Goal: Task Accomplishment & Management: Manage account settings

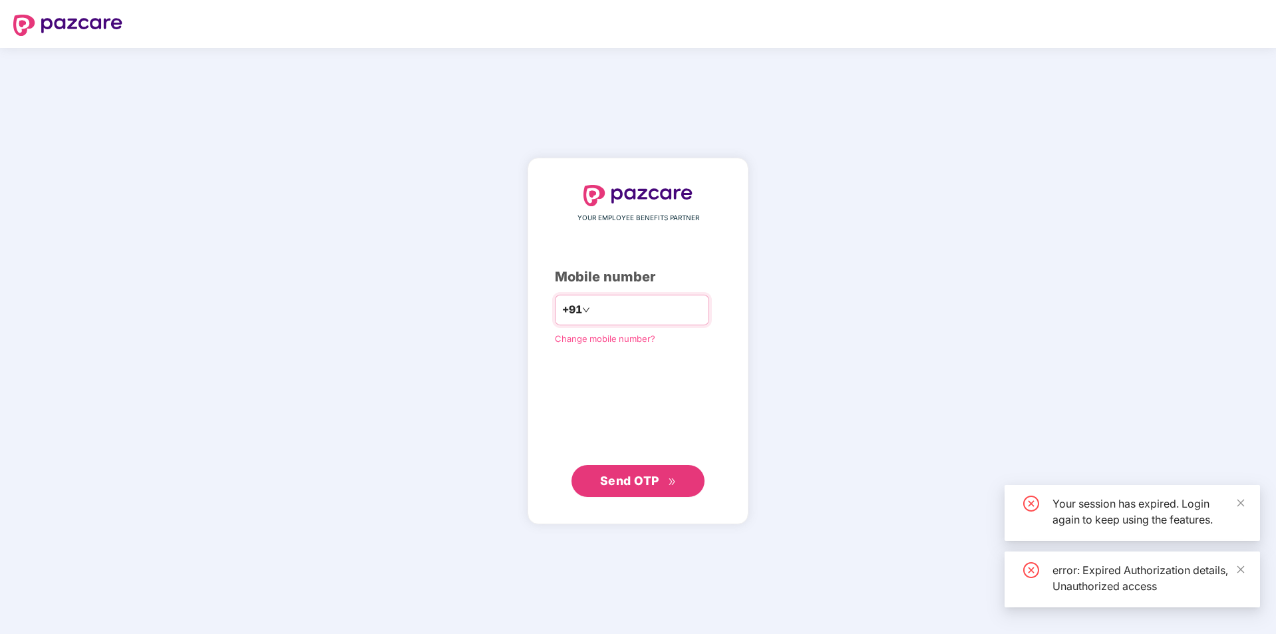
click at [645, 319] on input "number" at bounding box center [647, 309] width 109 height 21
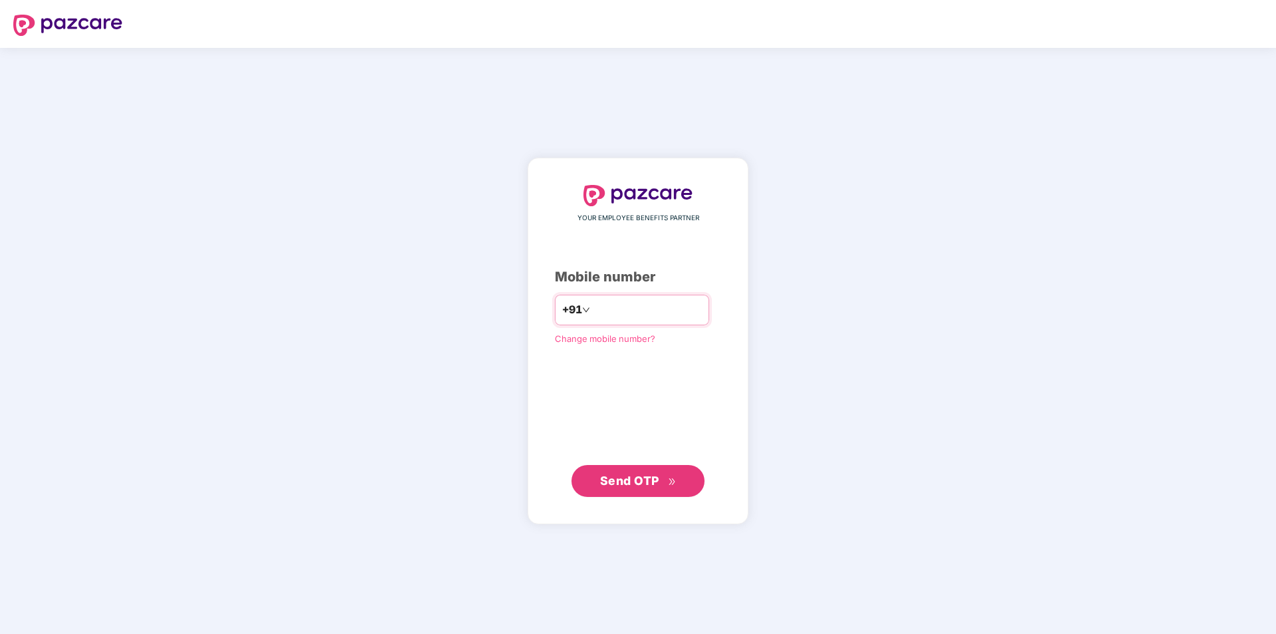
click at [612, 306] on input "number" at bounding box center [647, 309] width 109 height 21
click at [624, 311] on input "number" at bounding box center [647, 309] width 109 height 21
type input "**********"
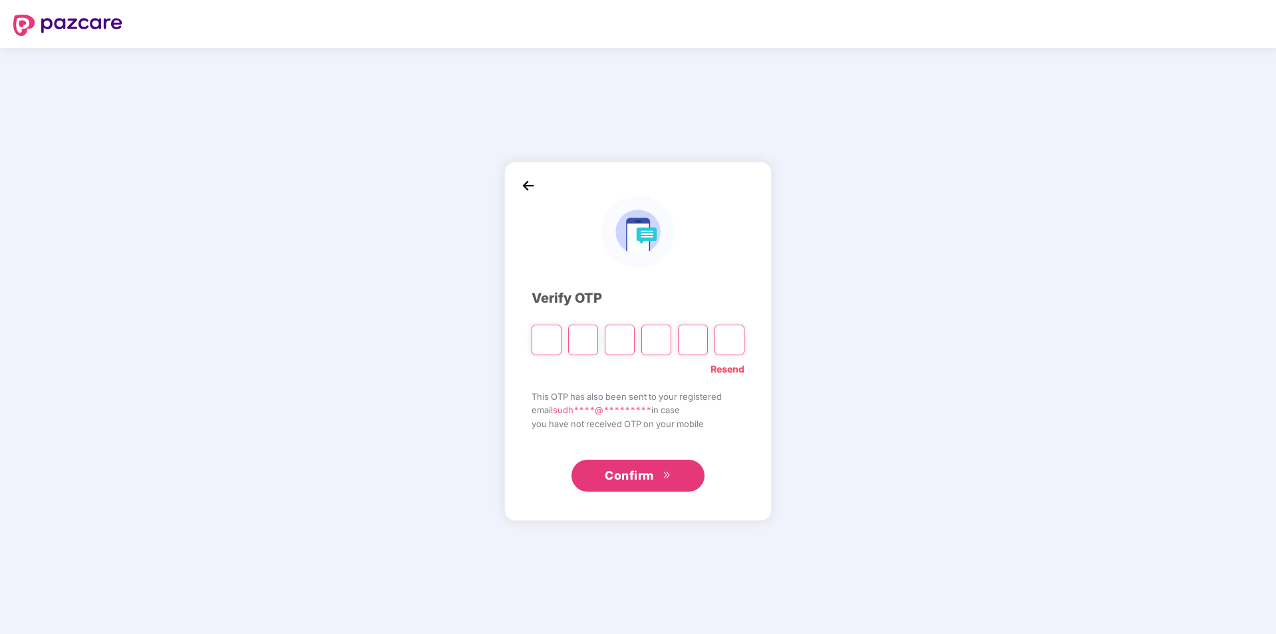
type input "*"
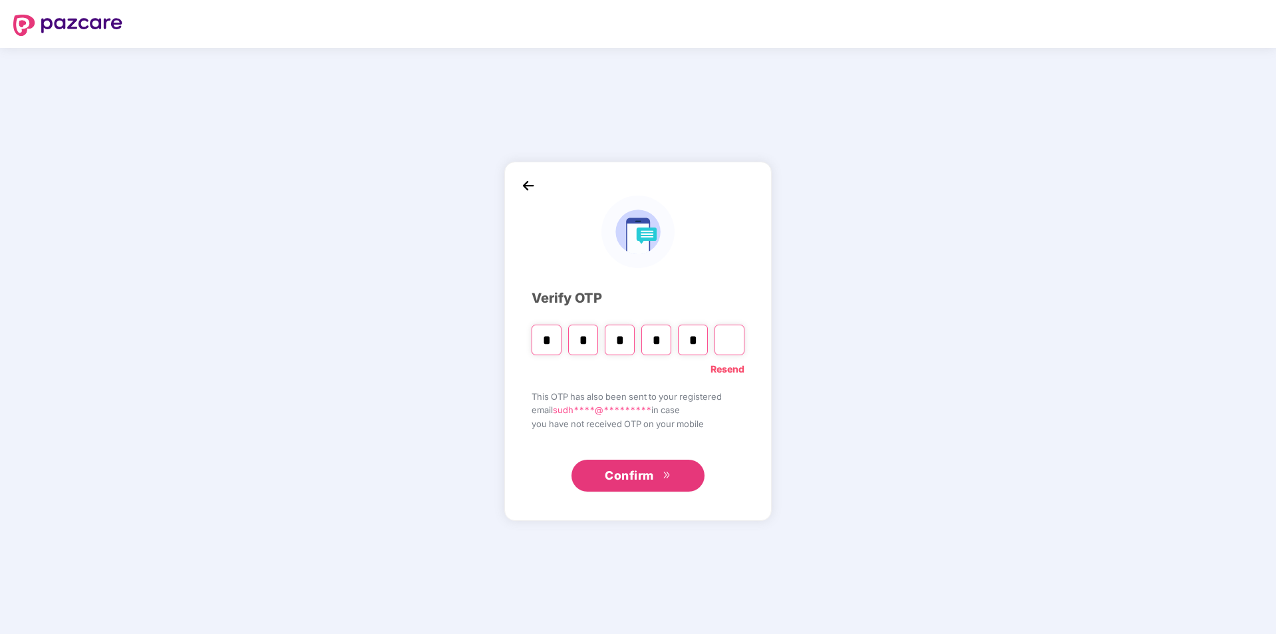
type input "*"
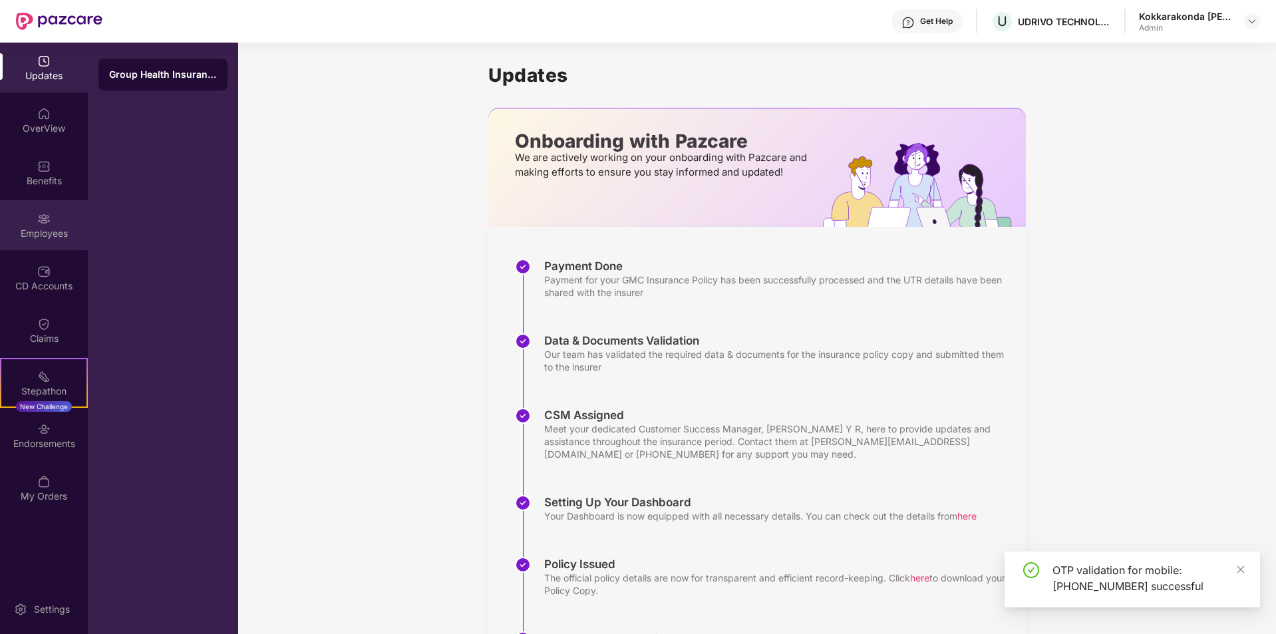
click at [62, 232] on div "Employees" at bounding box center [44, 233] width 88 height 13
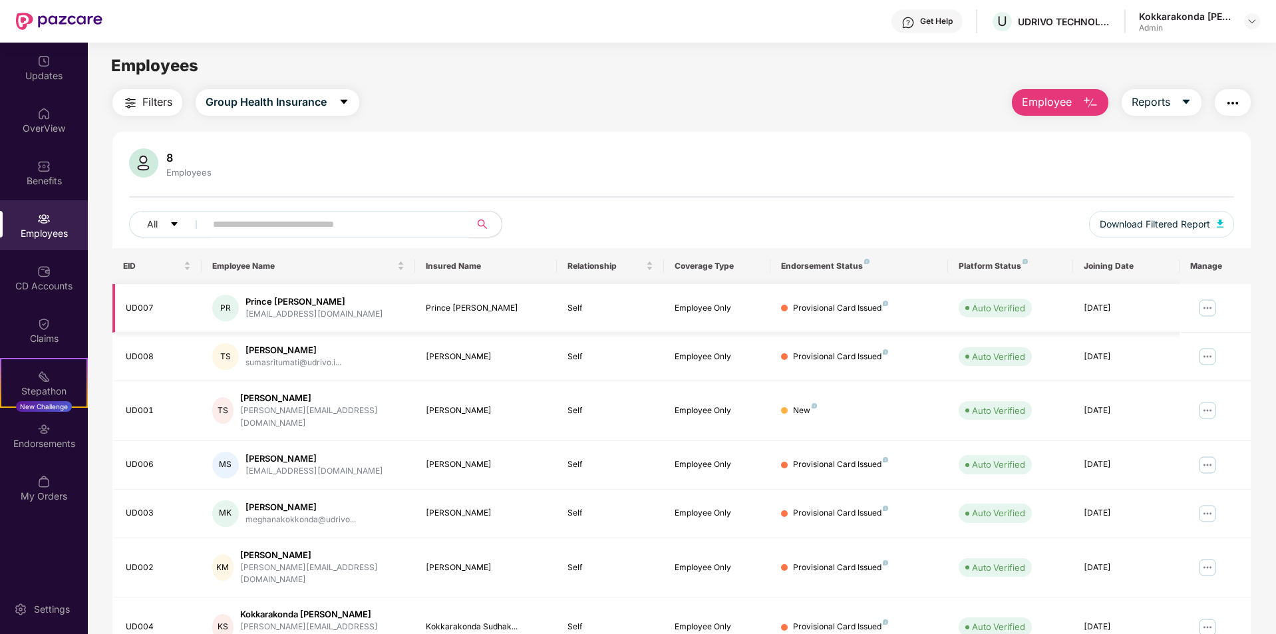
click at [1208, 305] on img at bounding box center [1207, 307] width 21 height 21
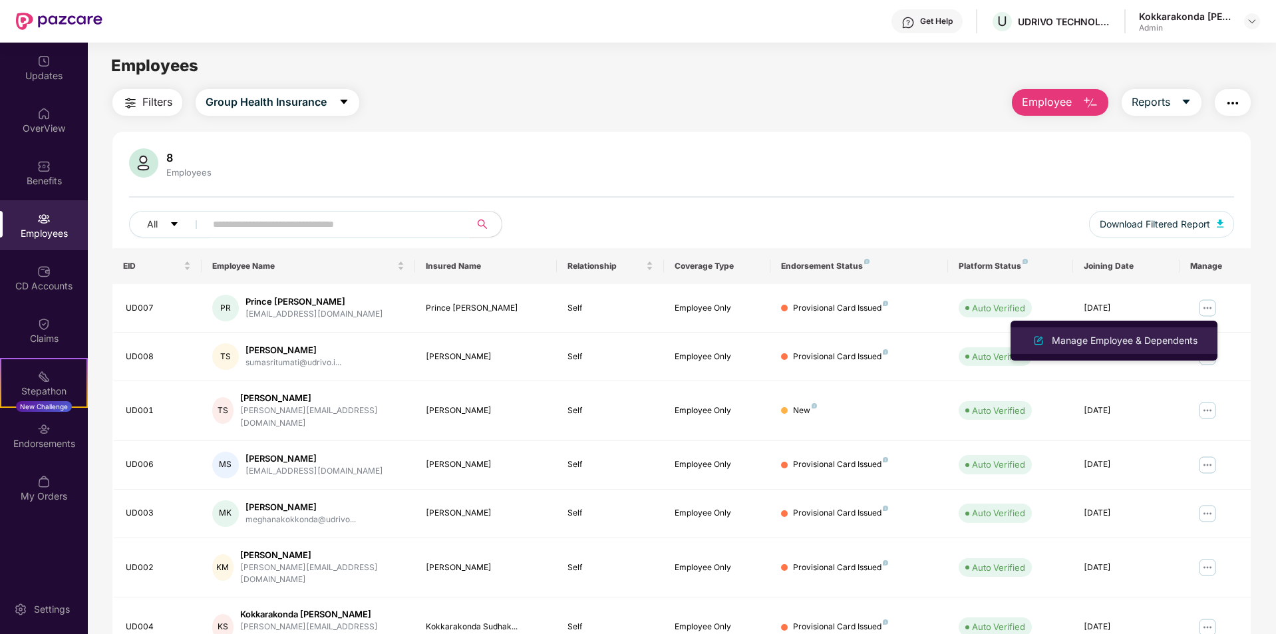
click at [1154, 341] on div "Manage Employee & Dependents" at bounding box center [1124, 340] width 151 height 15
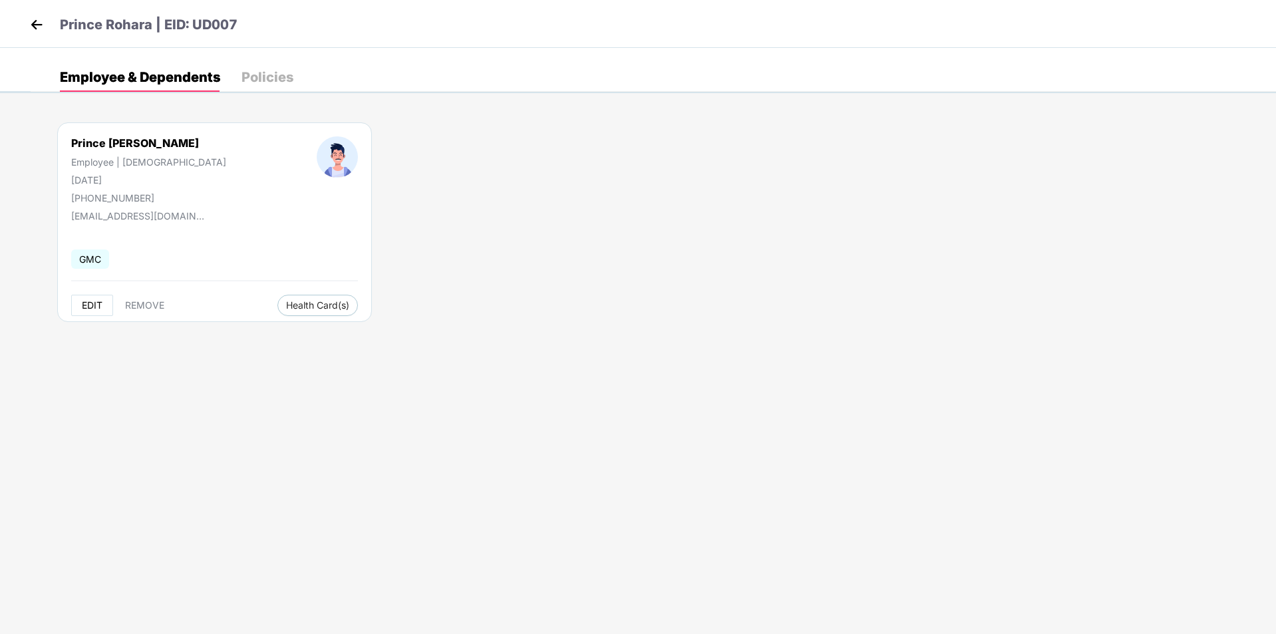
click at [91, 302] on span "EDIT" at bounding box center [92, 305] width 21 height 11
select select "****"
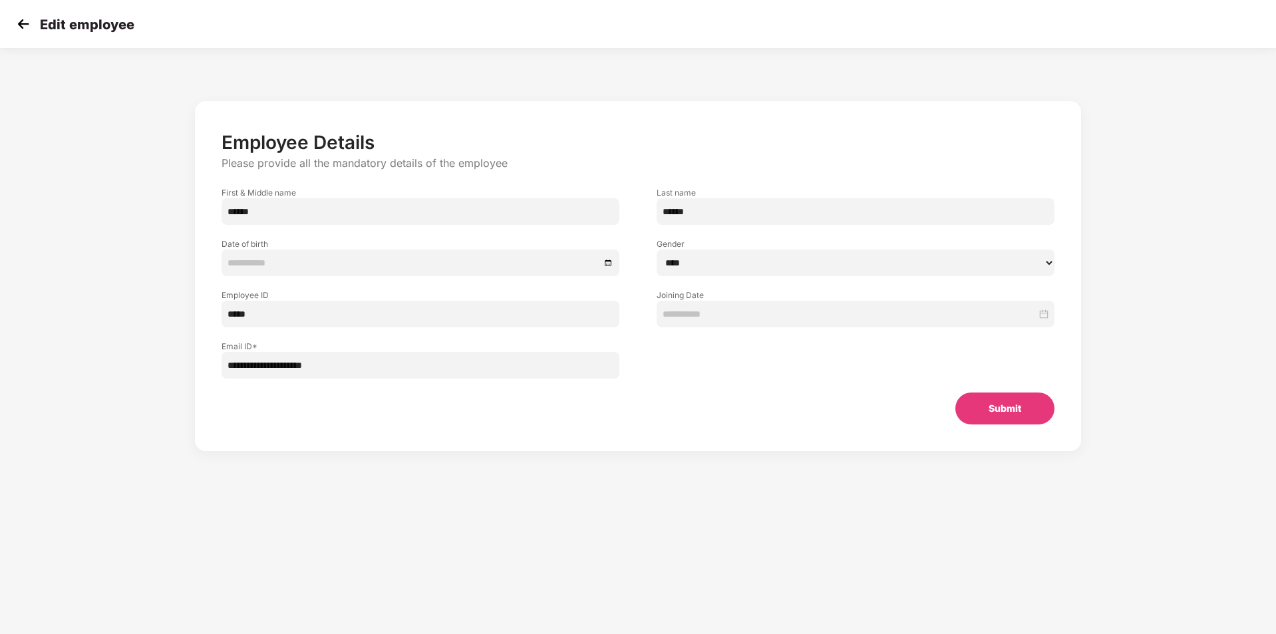
type input "**********"
click at [352, 266] on input "**********" at bounding box center [413, 262] width 373 height 15
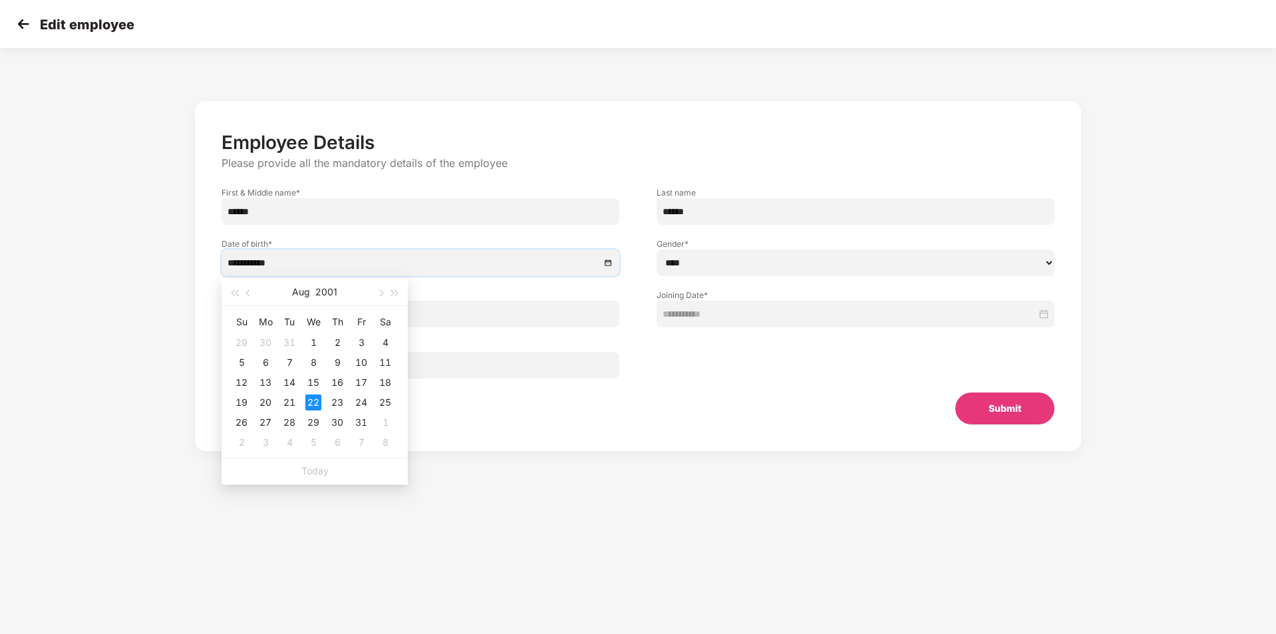
click at [548, 68] on div "**********" at bounding box center [637, 270] width 1063 height 430
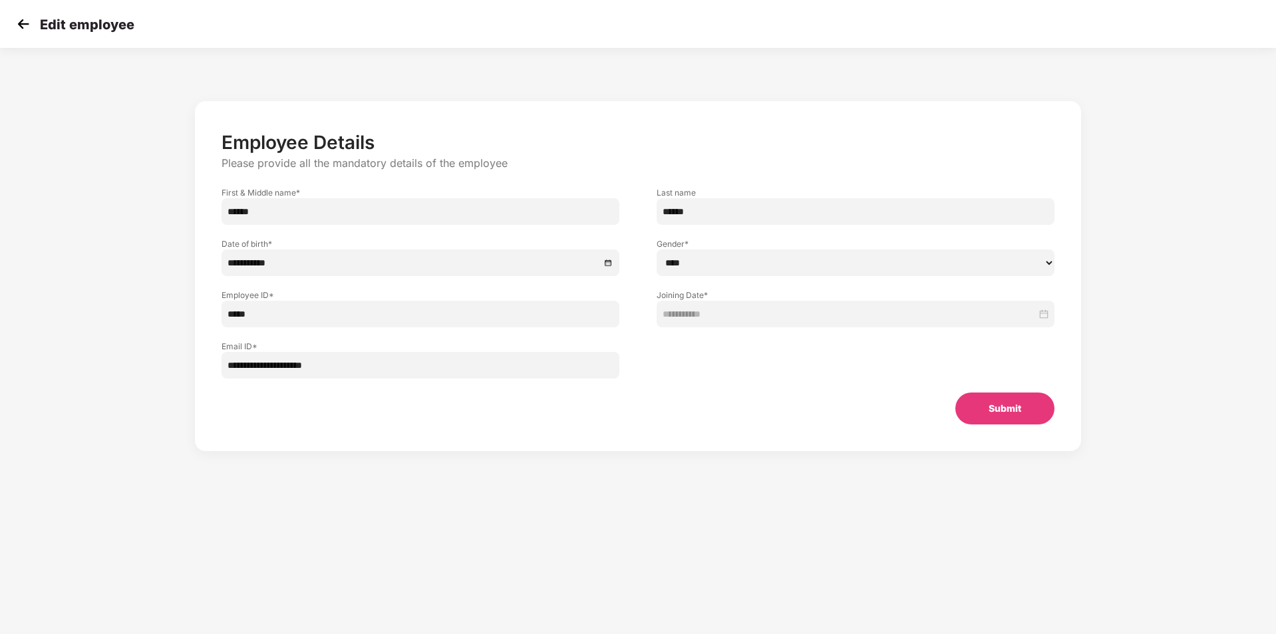
click at [20, 21] on img at bounding box center [23, 24] width 20 height 20
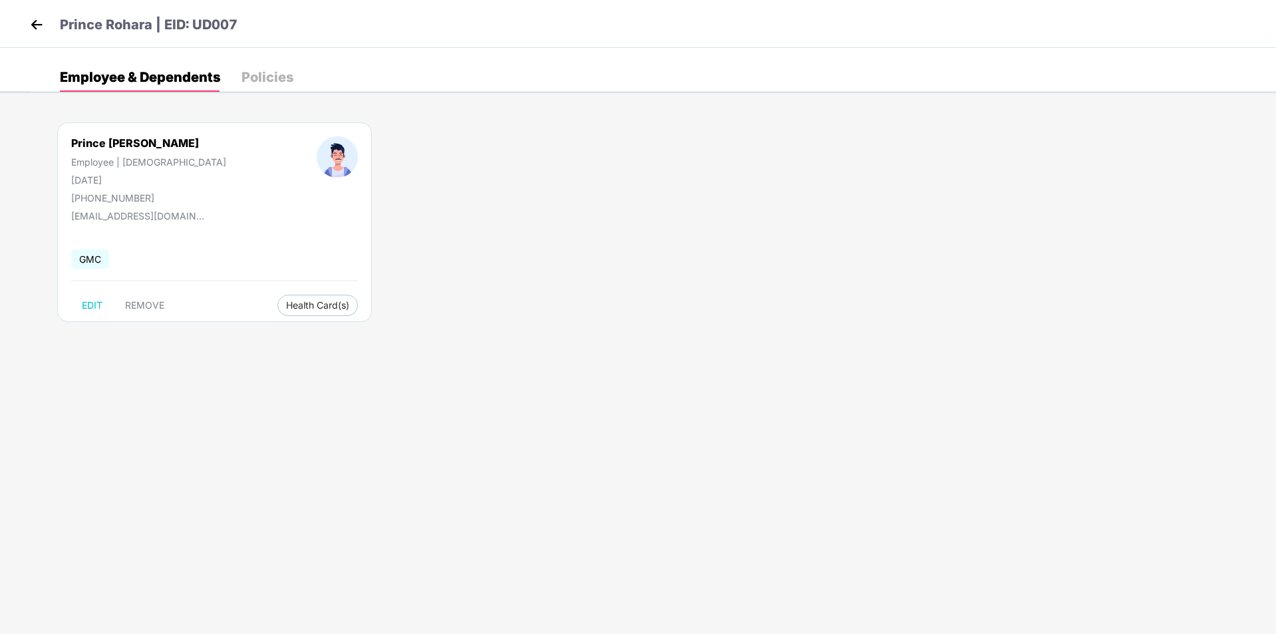
click at [40, 26] on img at bounding box center [37, 25] width 20 height 20
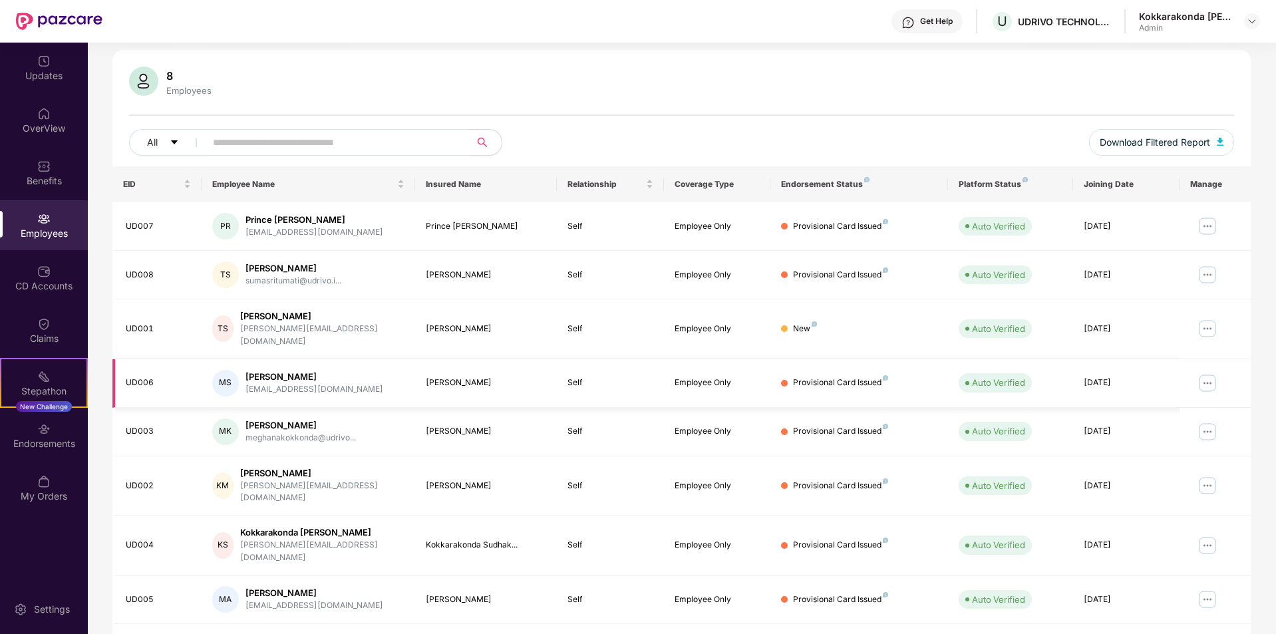
scroll to position [86, 0]
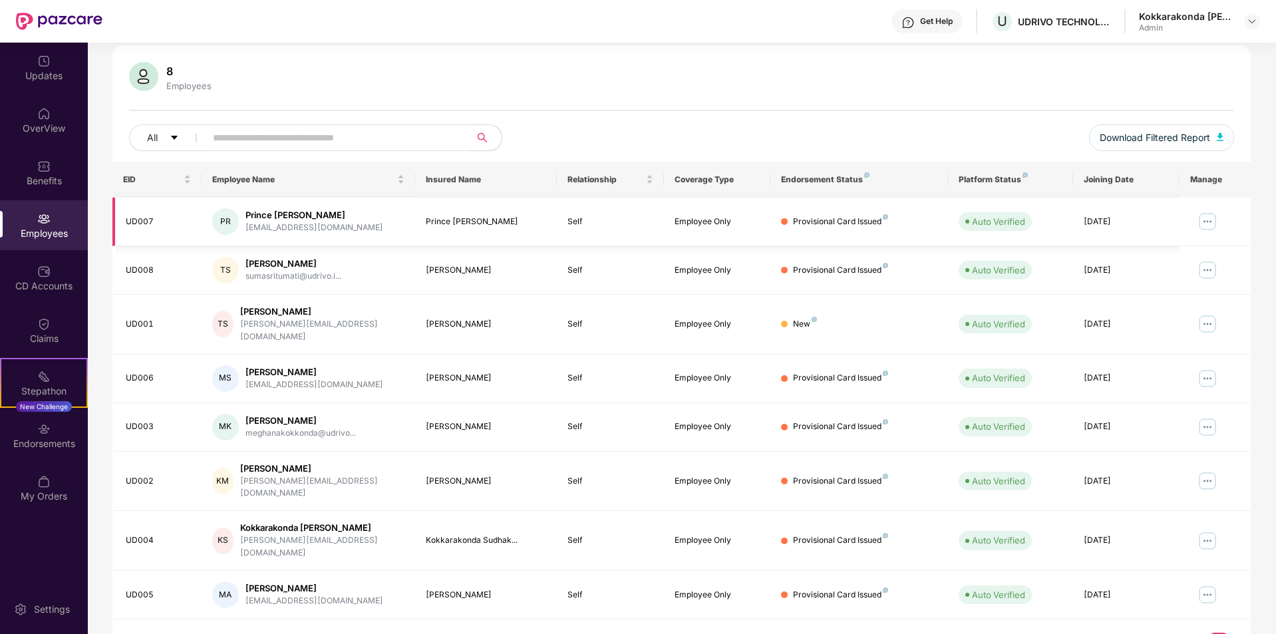
click at [1206, 225] on img at bounding box center [1207, 221] width 21 height 21
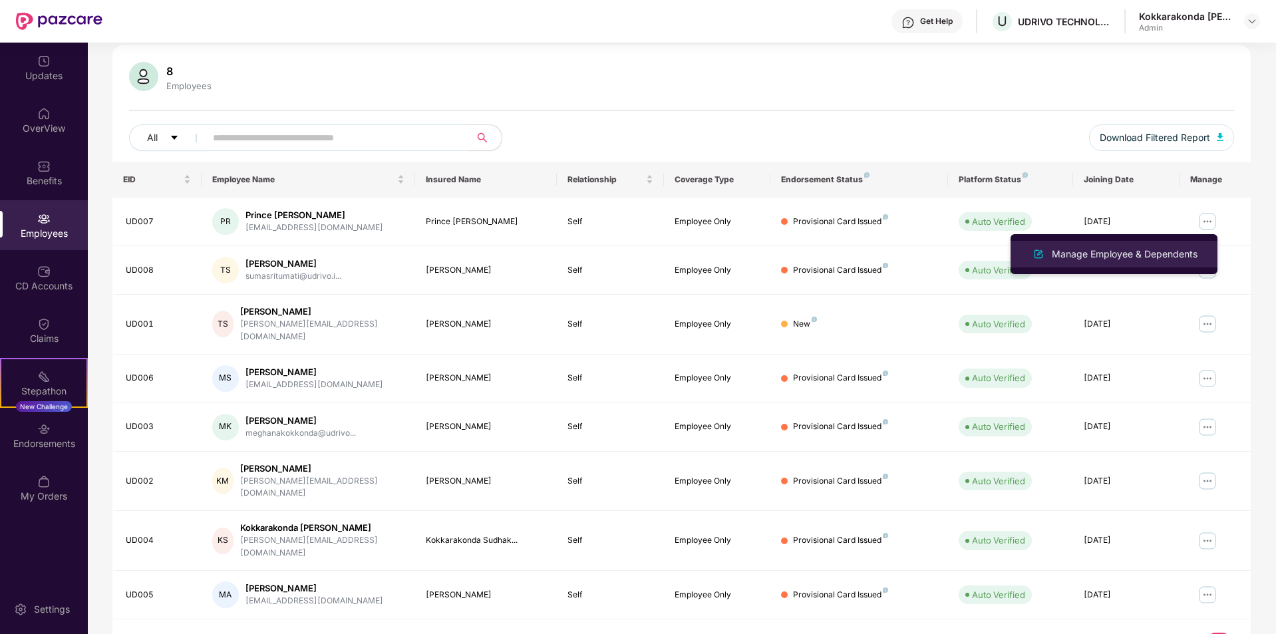
click at [1131, 255] on div "Manage Employee & Dependents" at bounding box center [1124, 254] width 151 height 15
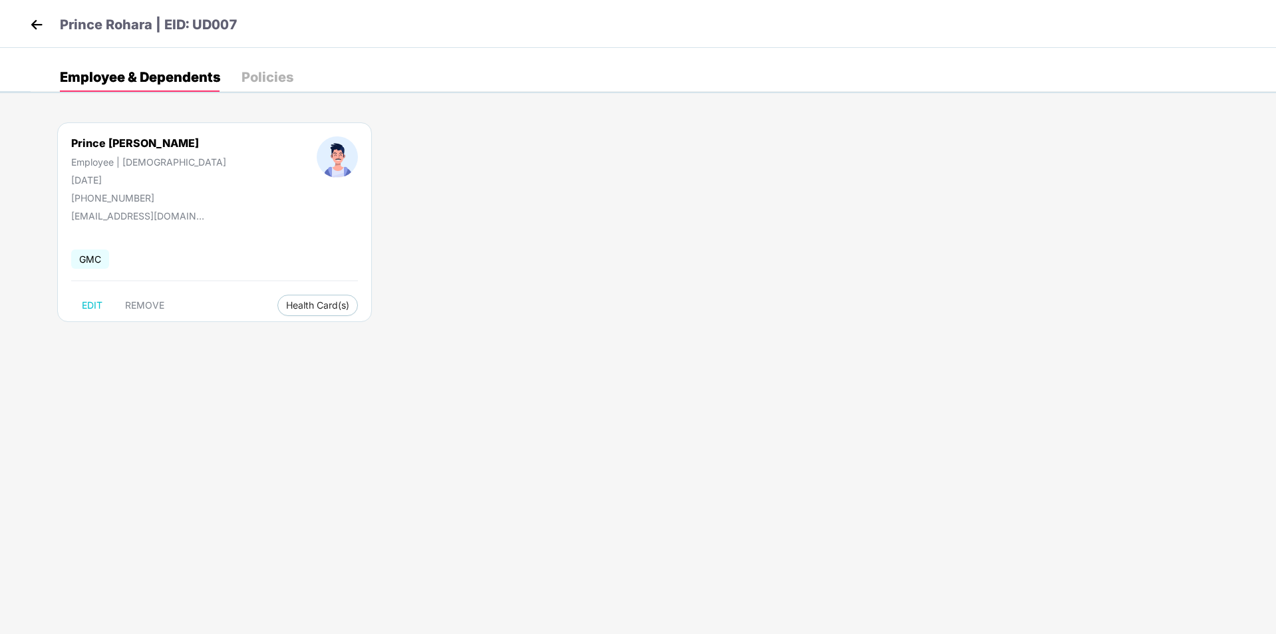
click at [38, 29] on img at bounding box center [37, 25] width 20 height 20
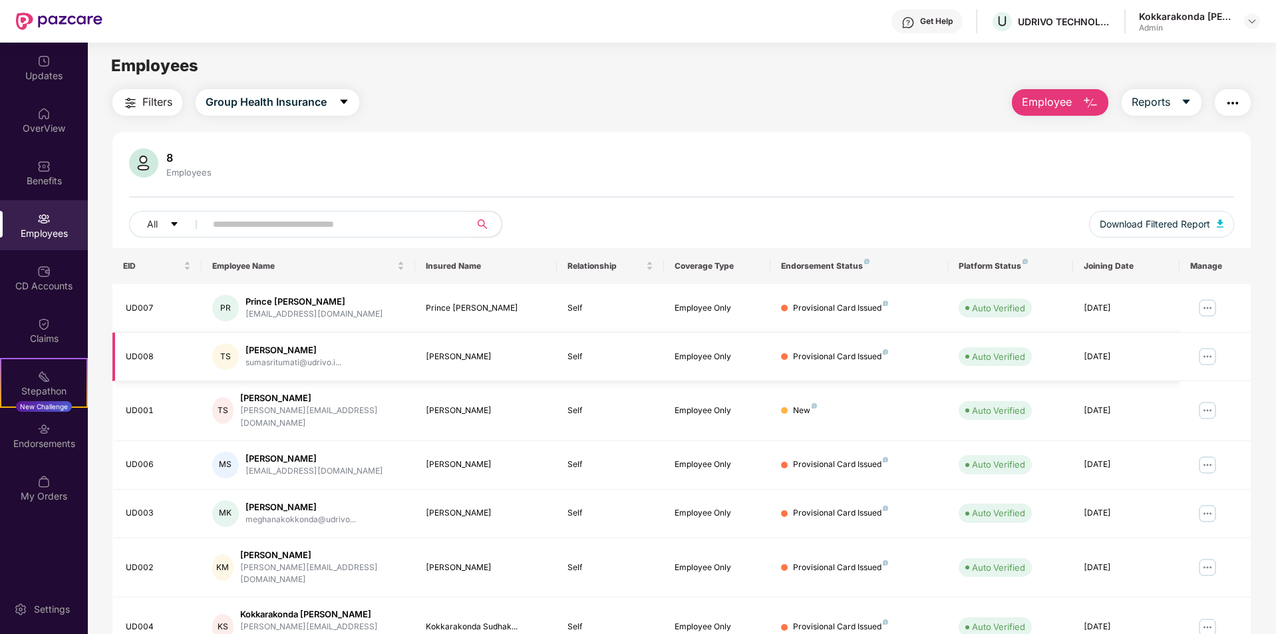
click at [1206, 363] on img at bounding box center [1207, 356] width 21 height 21
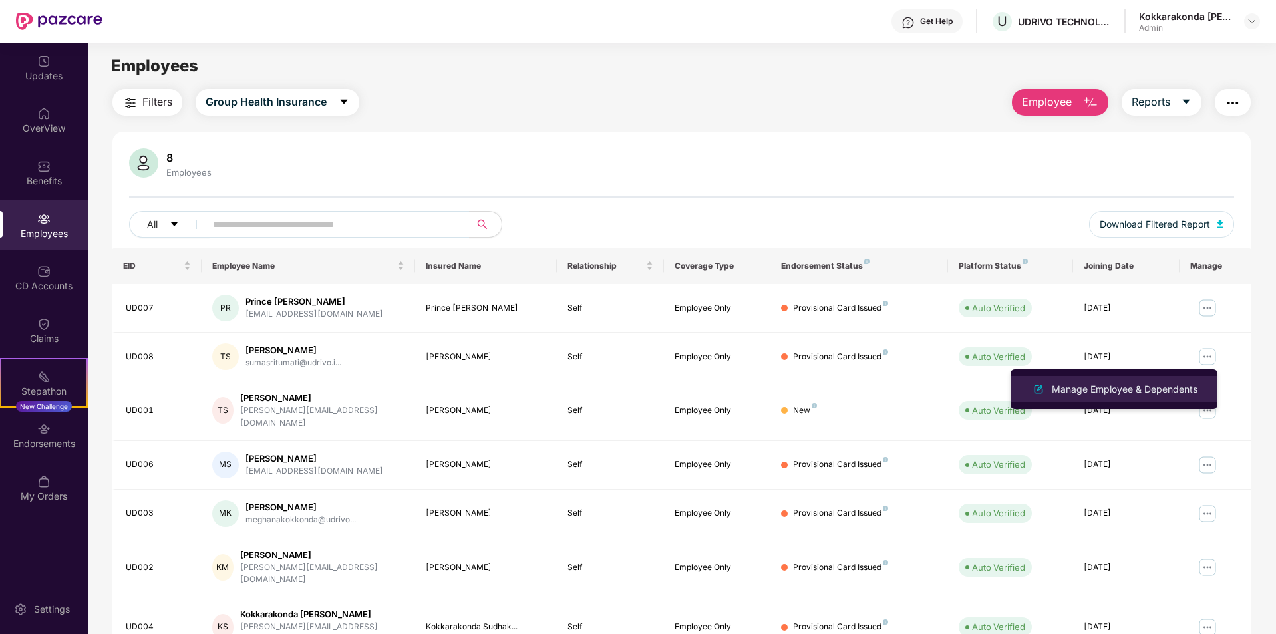
click at [1109, 388] on div "Manage Employee & Dependents" at bounding box center [1124, 389] width 151 height 15
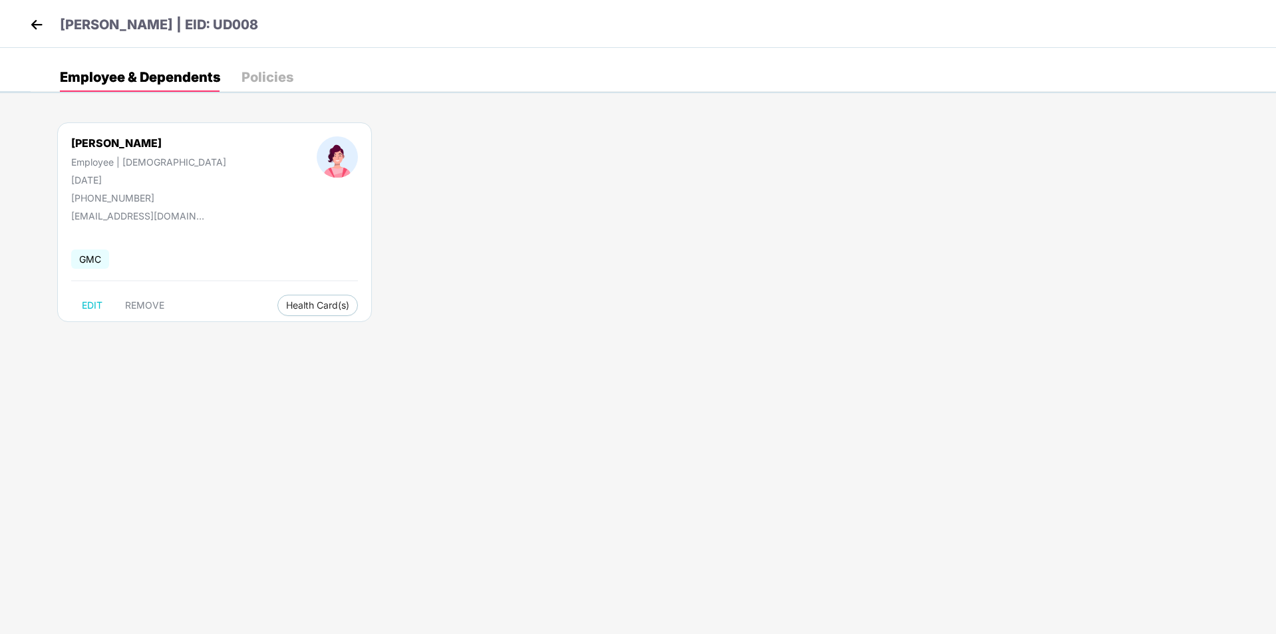
click at [39, 27] on img at bounding box center [37, 25] width 20 height 20
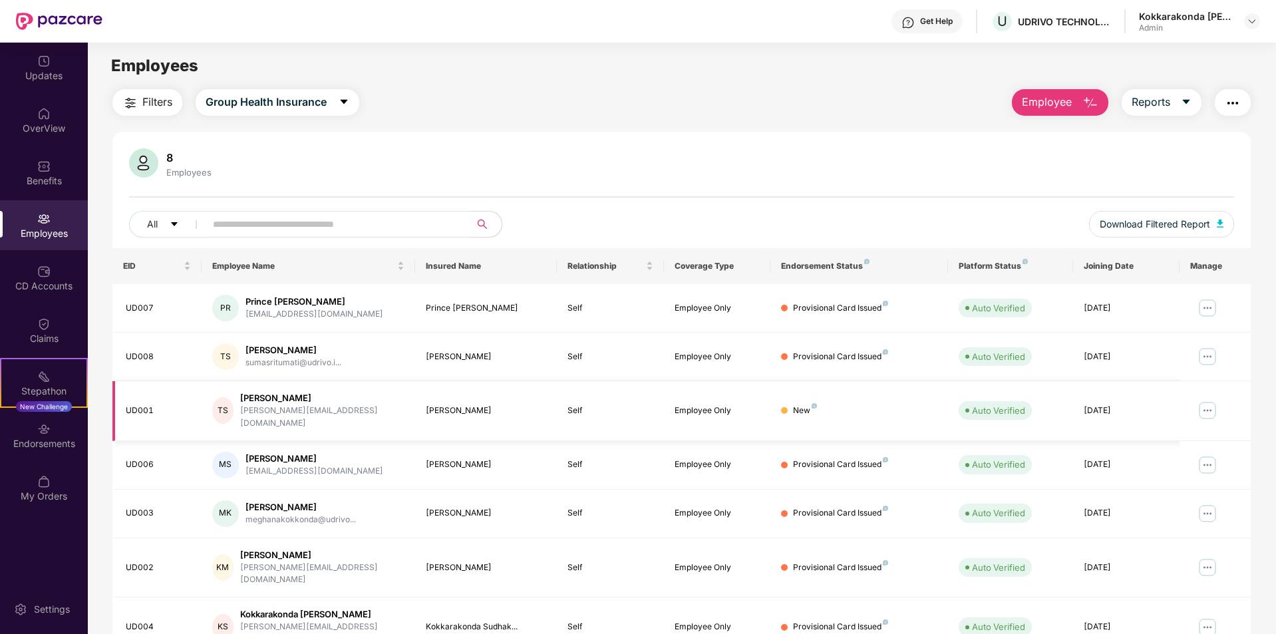
click at [1211, 403] on img at bounding box center [1207, 410] width 21 height 21
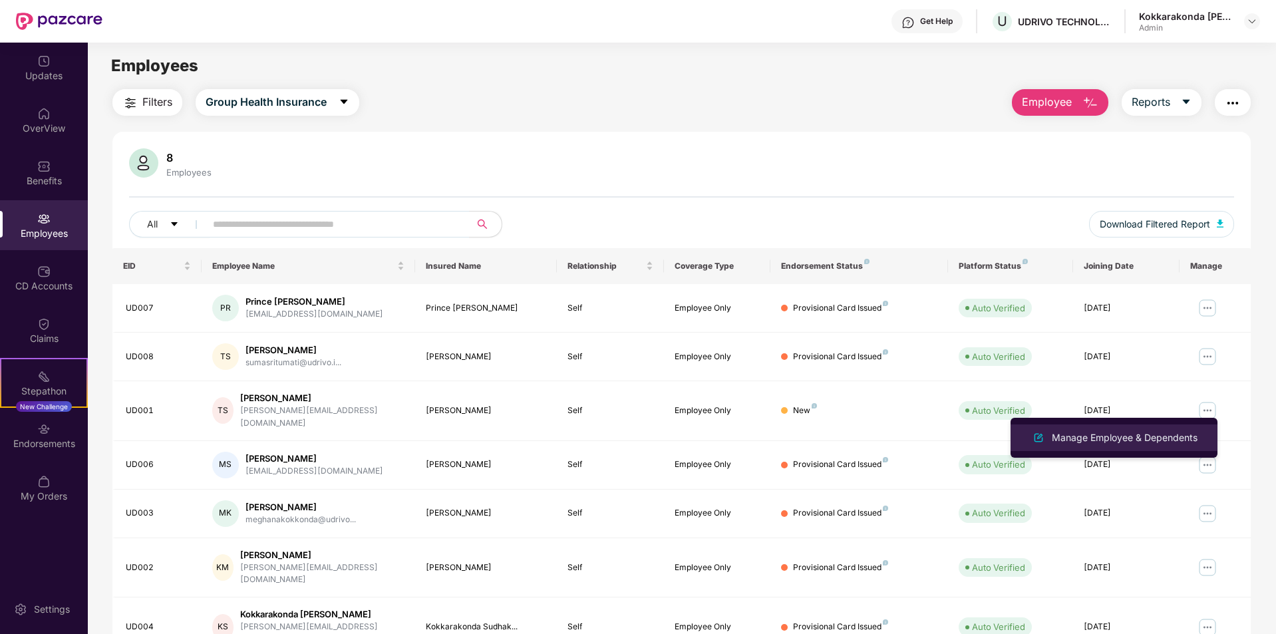
click at [1129, 438] on div "Manage Employee & Dependents" at bounding box center [1124, 437] width 151 height 15
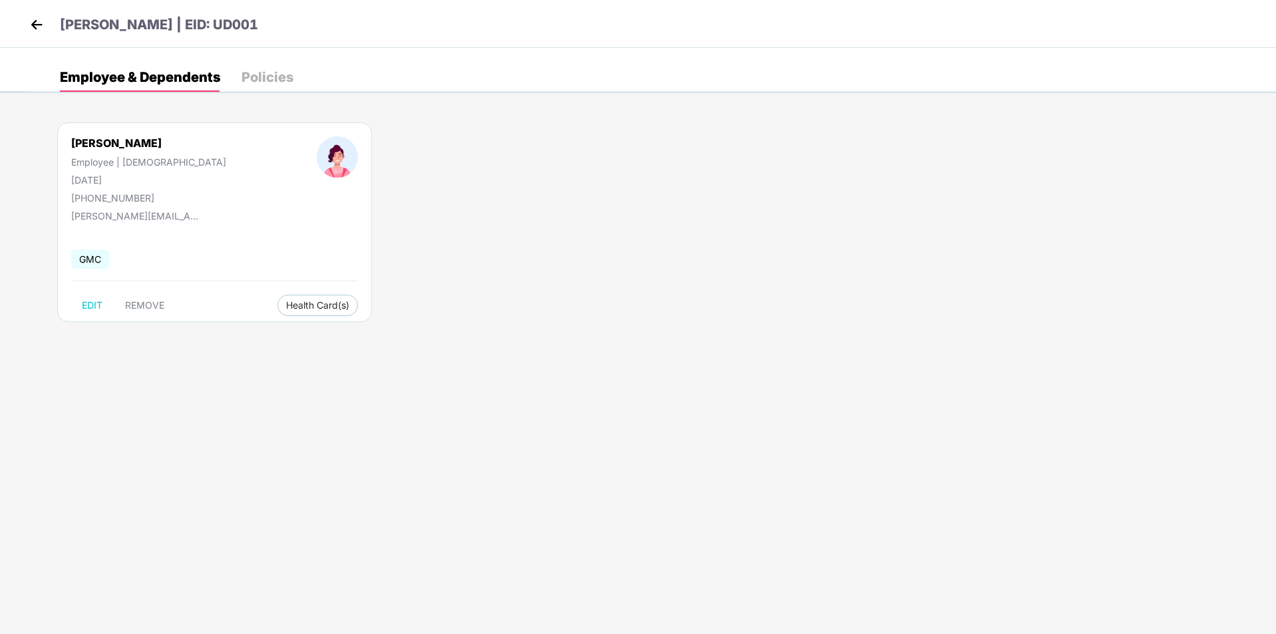
click at [39, 29] on img at bounding box center [37, 25] width 20 height 20
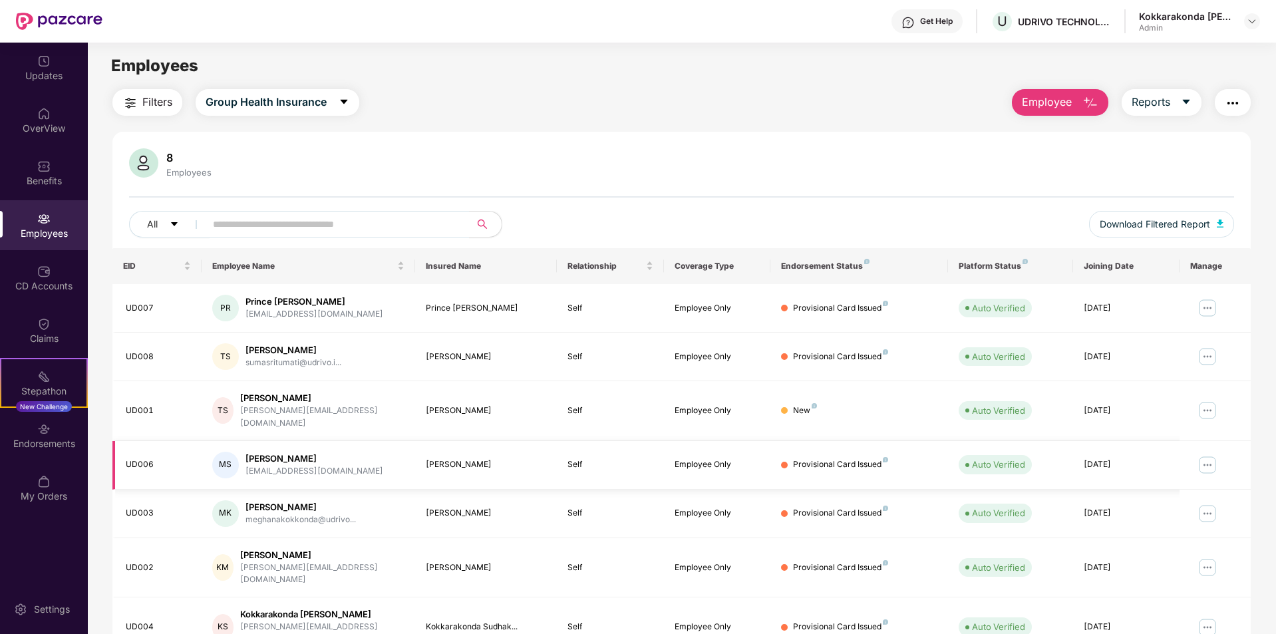
click at [1201, 457] on img at bounding box center [1207, 464] width 21 height 21
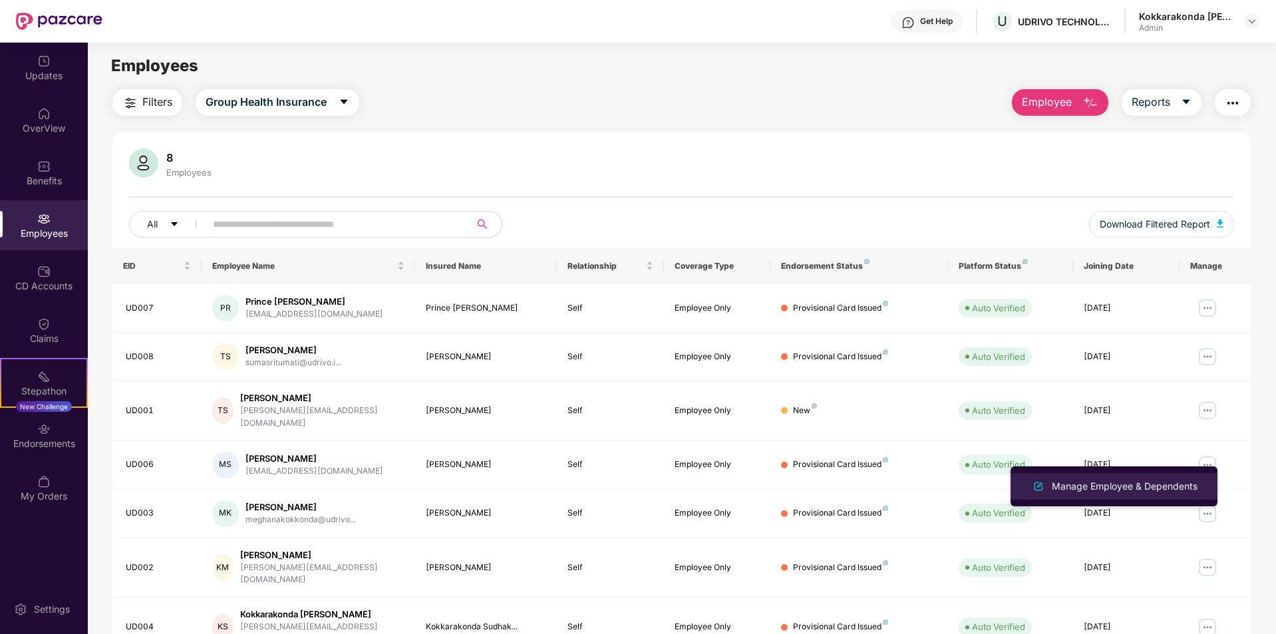
click at [1128, 486] on div "Manage Employee & Dependents" at bounding box center [1124, 486] width 151 height 15
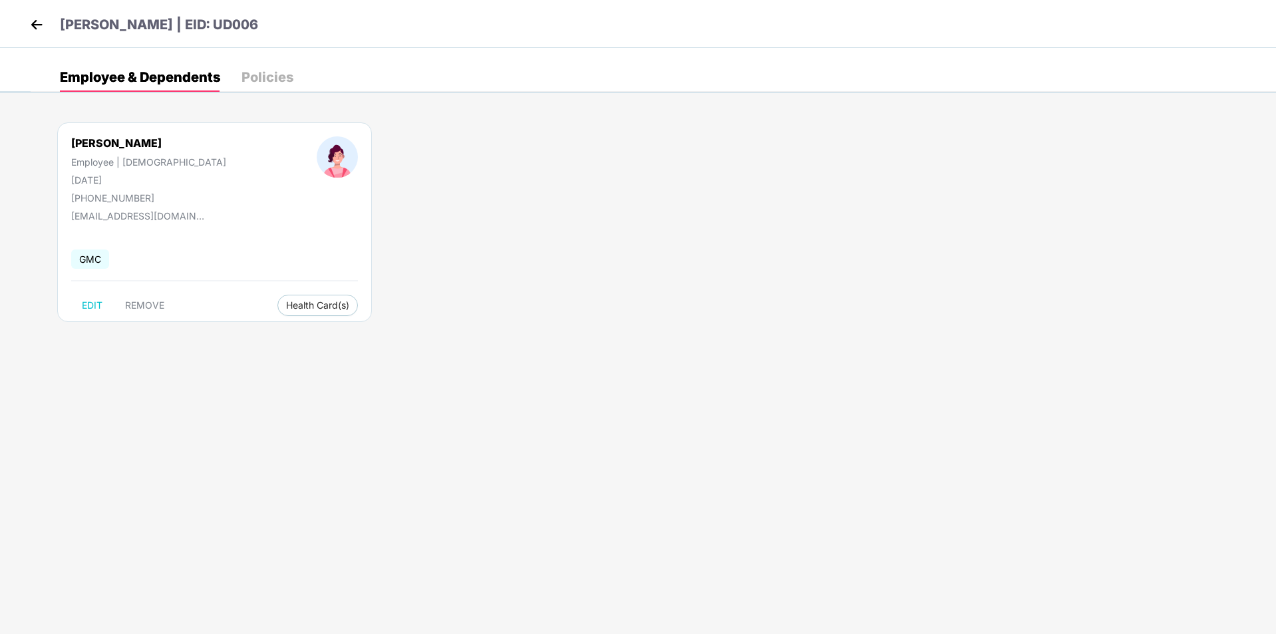
click at [39, 23] on img at bounding box center [37, 25] width 20 height 20
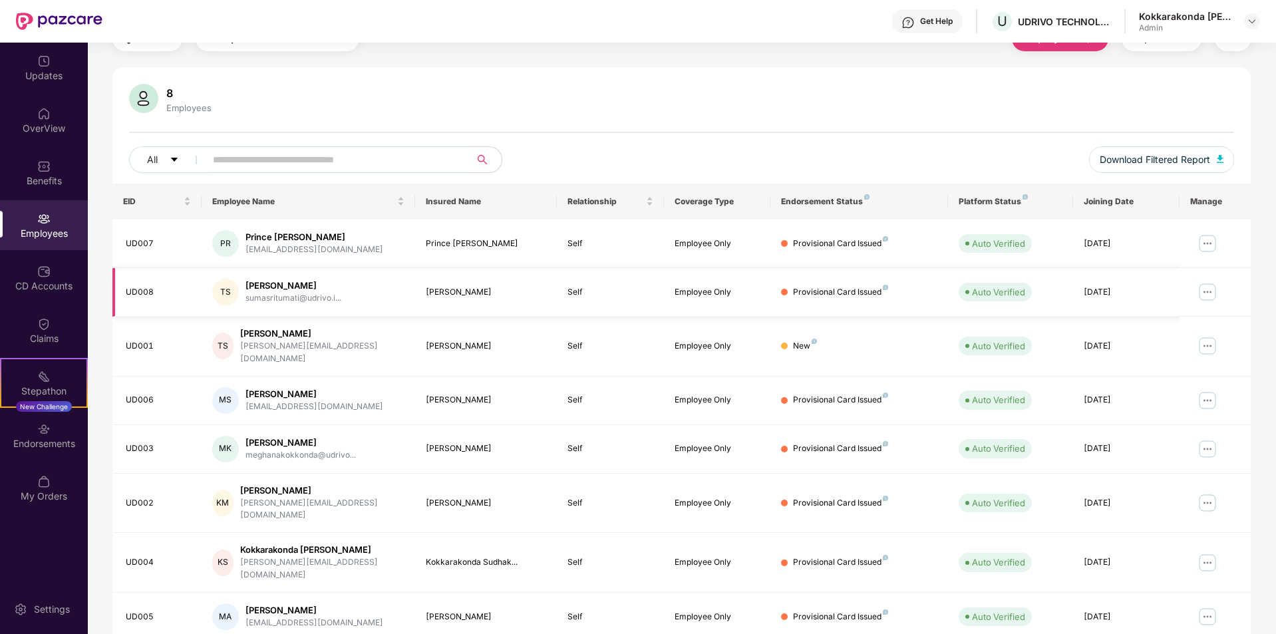
scroll to position [67, 0]
click at [1215, 436] on img at bounding box center [1207, 446] width 21 height 21
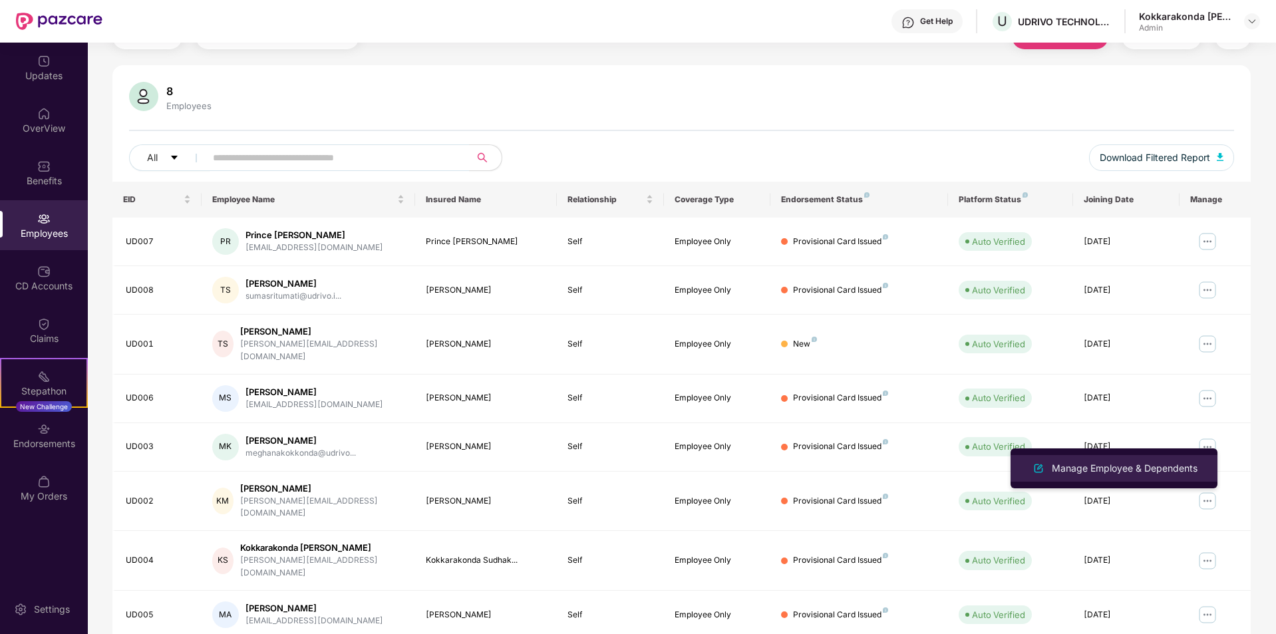
click at [1139, 464] on div "Manage Employee & Dependents" at bounding box center [1124, 468] width 151 height 15
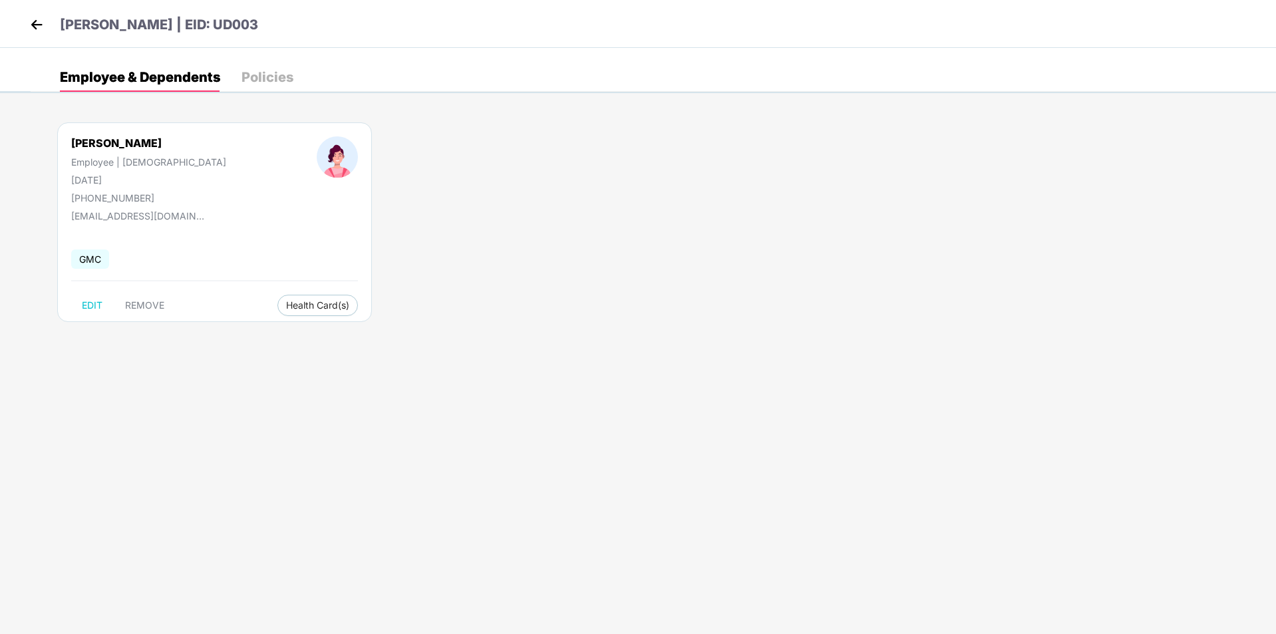
click at [33, 22] on img at bounding box center [37, 25] width 20 height 20
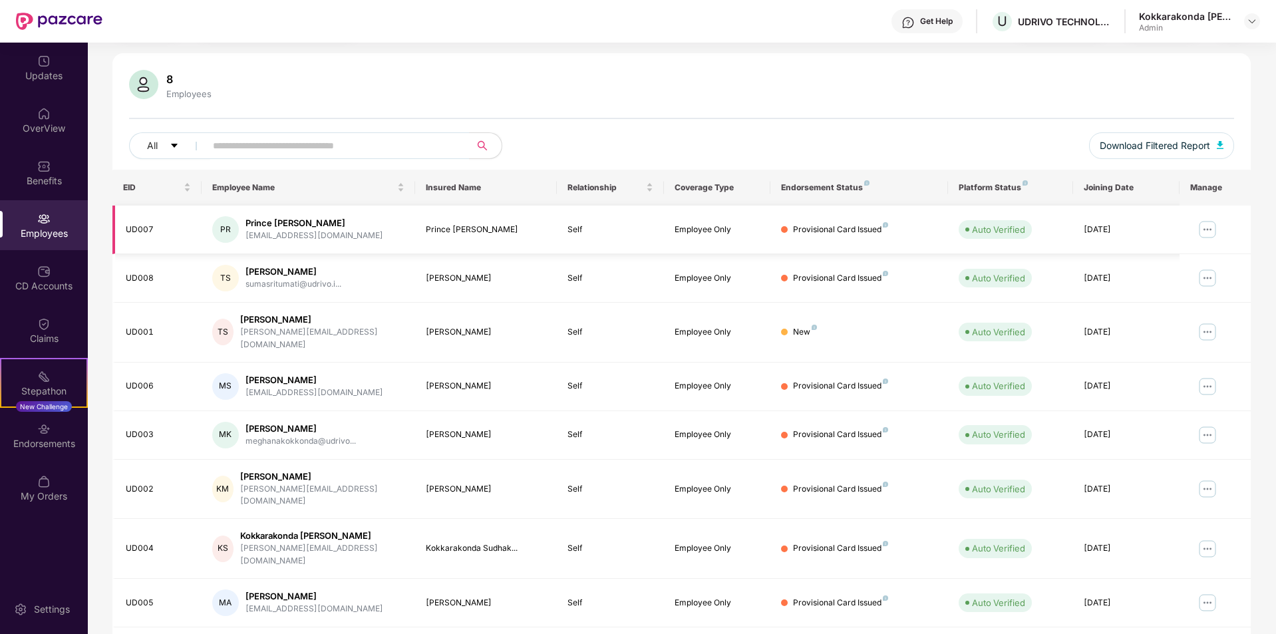
scroll to position [86, 0]
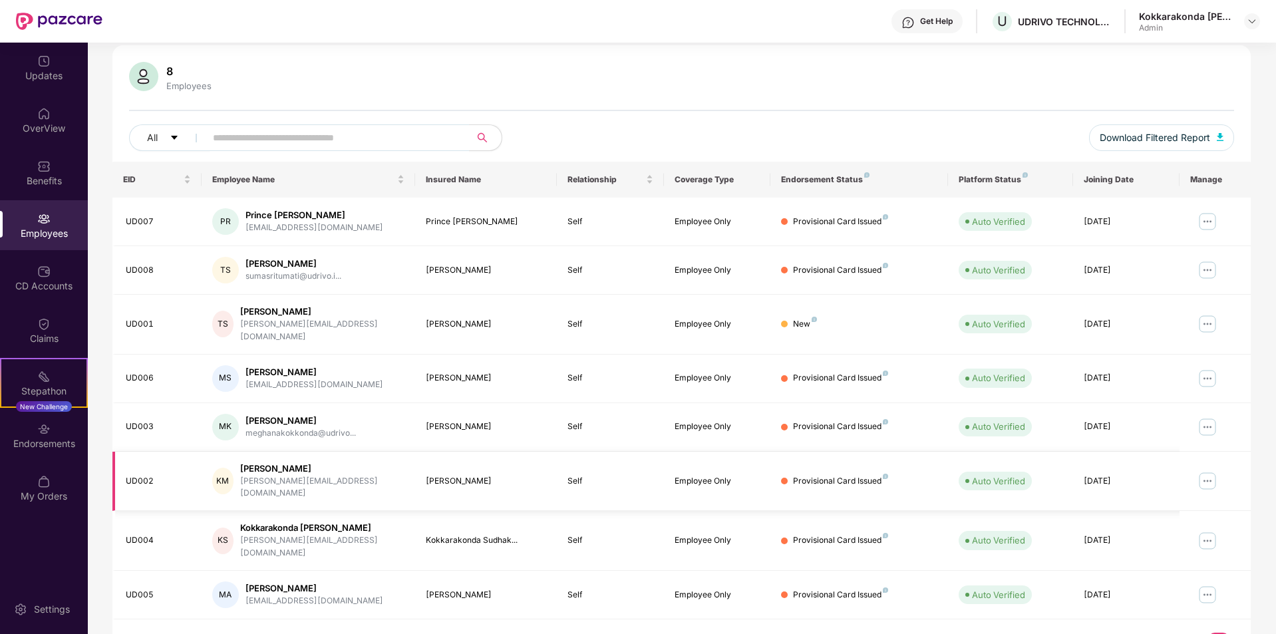
click at [1202, 470] on img at bounding box center [1207, 480] width 21 height 21
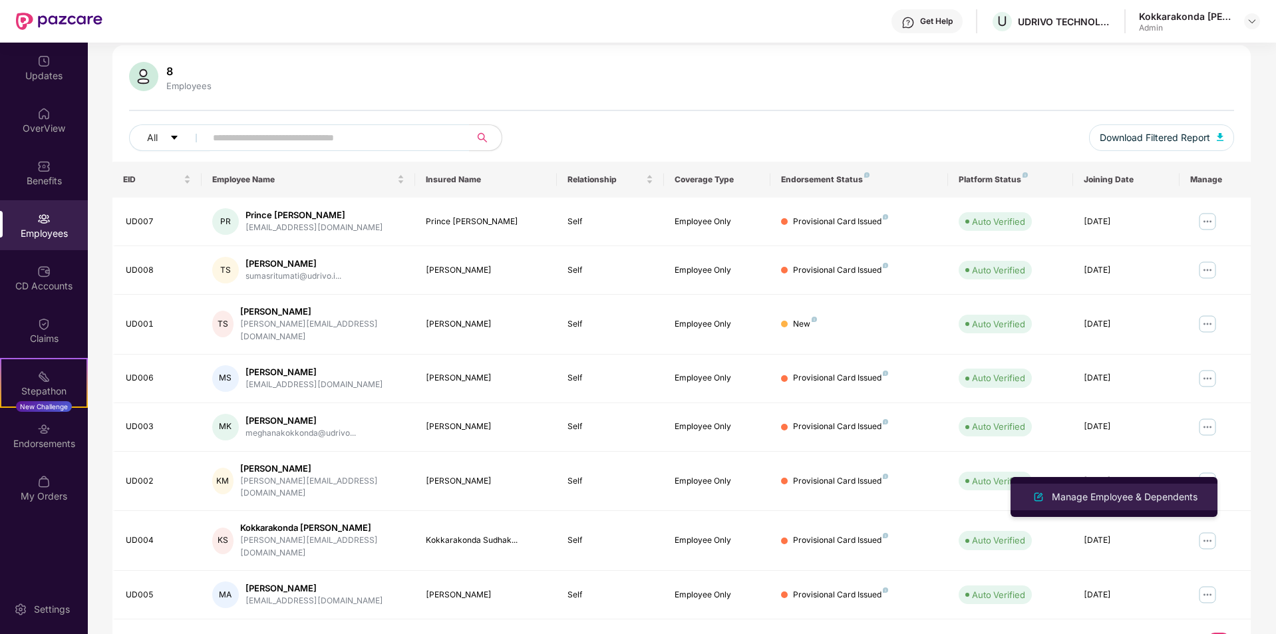
click at [1173, 493] on div "Manage Employee & Dependents" at bounding box center [1124, 497] width 151 height 15
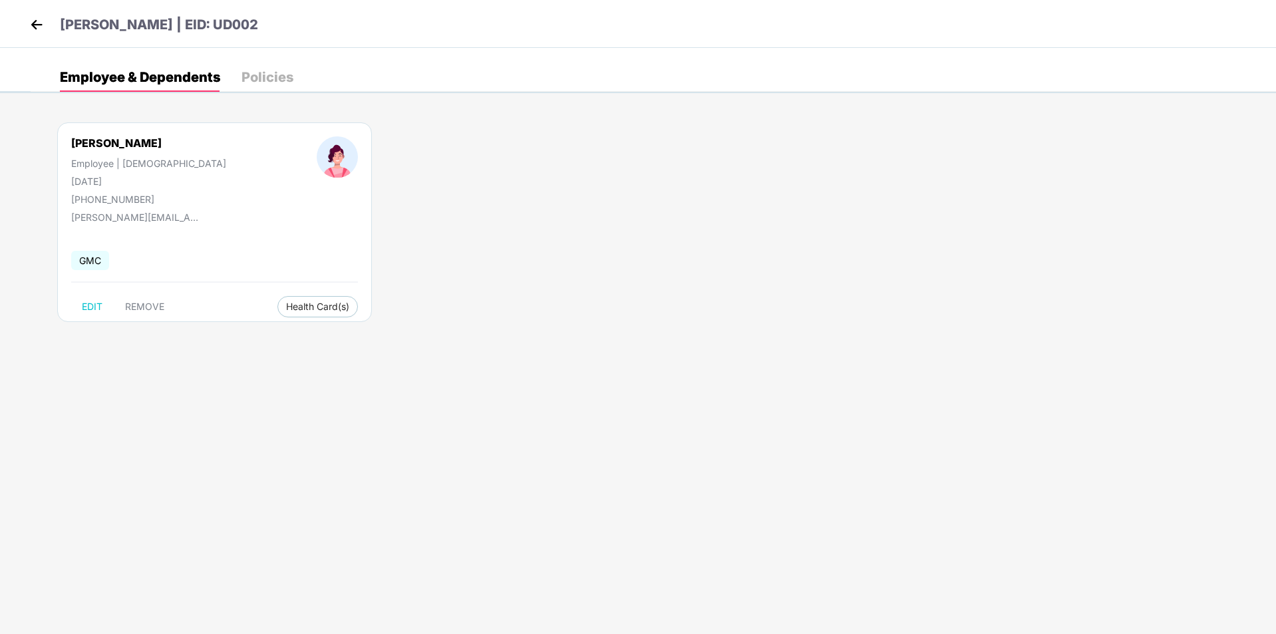
click at [39, 25] on img at bounding box center [37, 25] width 20 height 20
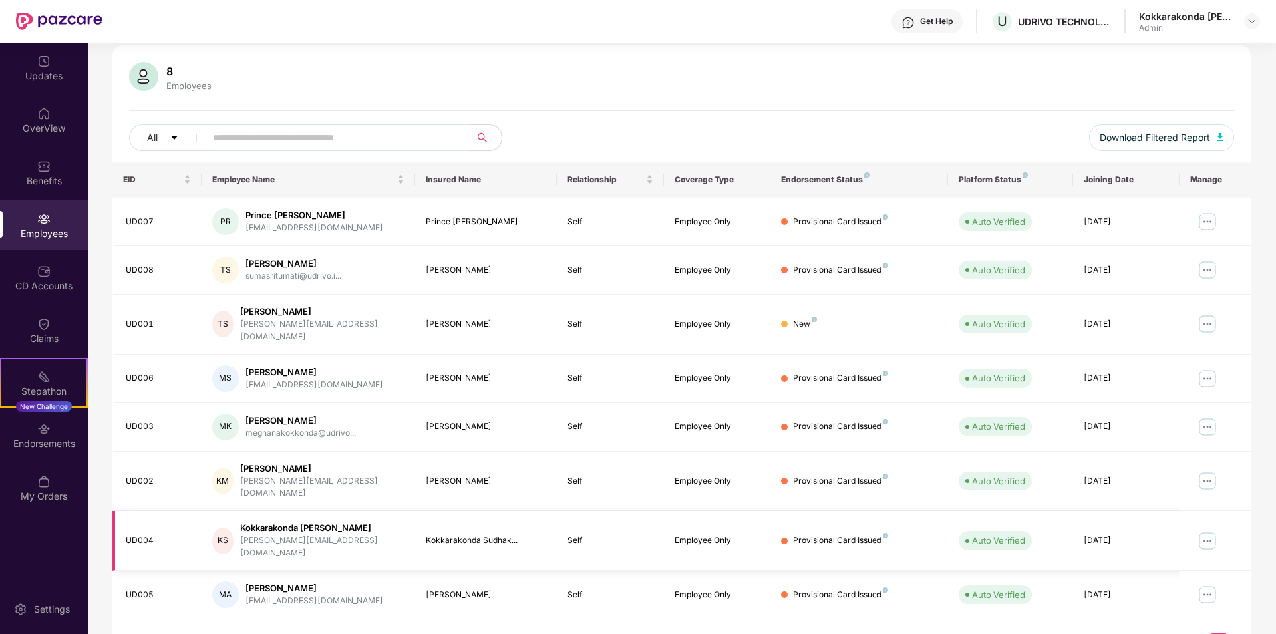
click at [1208, 530] on img at bounding box center [1207, 540] width 21 height 21
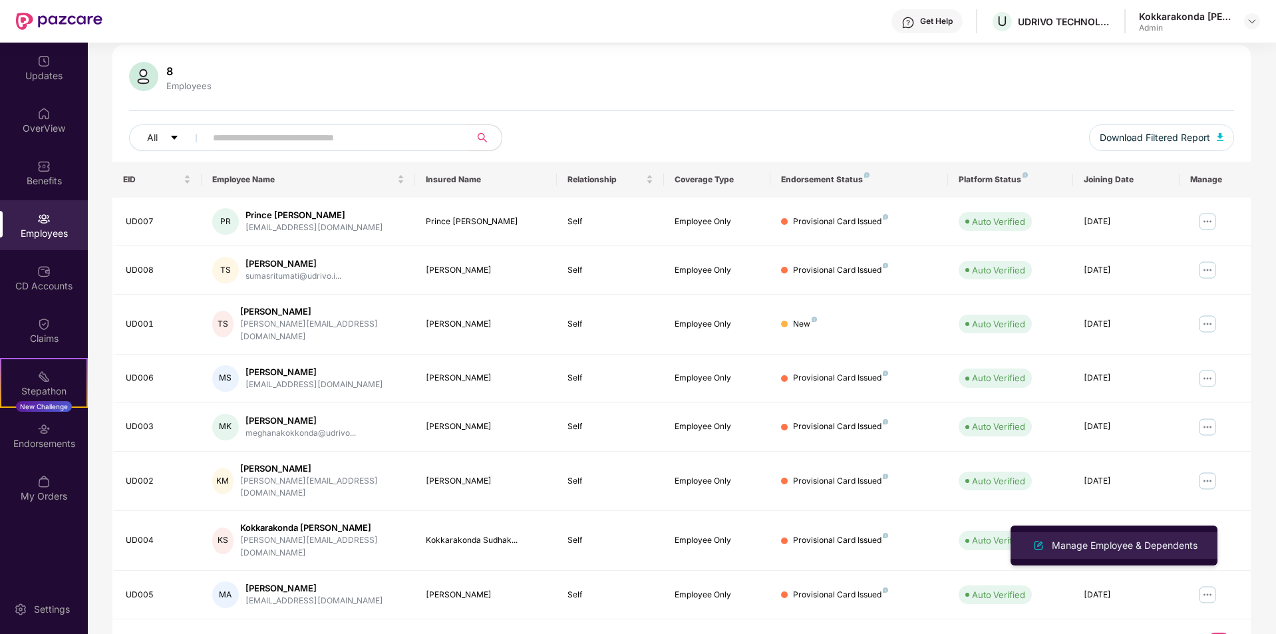
click at [1125, 551] on div "Manage Employee & Dependents" at bounding box center [1124, 545] width 151 height 15
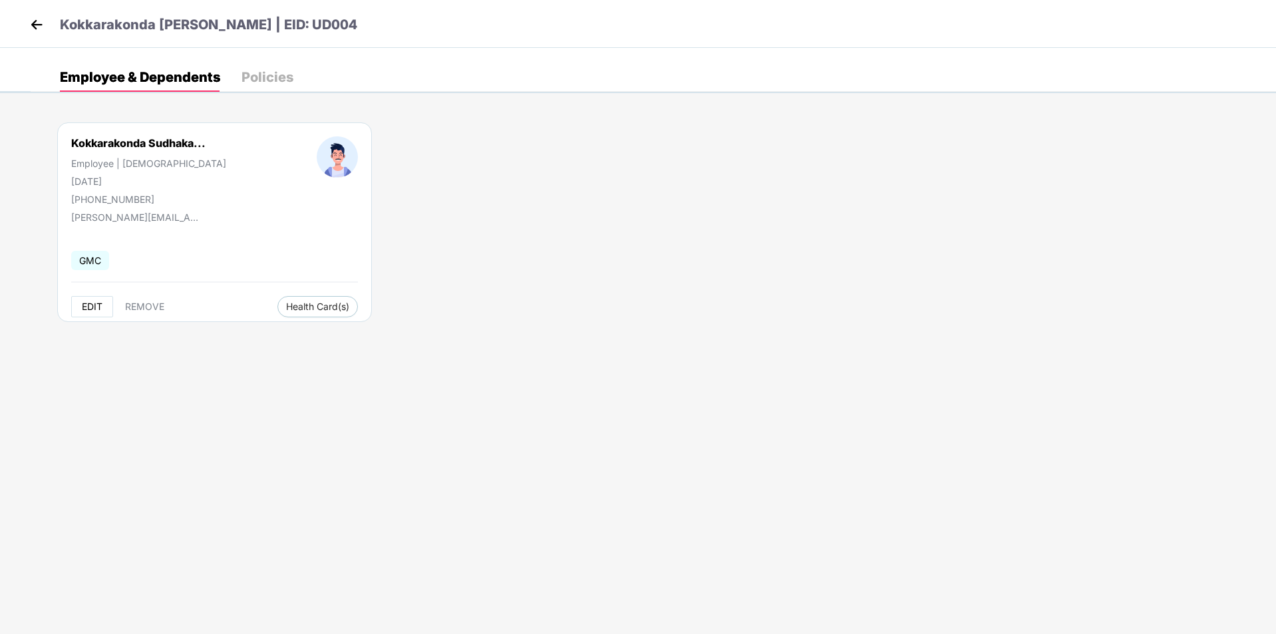
click at [92, 304] on span "EDIT" at bounding box center [92, 306] width 21 height 11
select select "****"
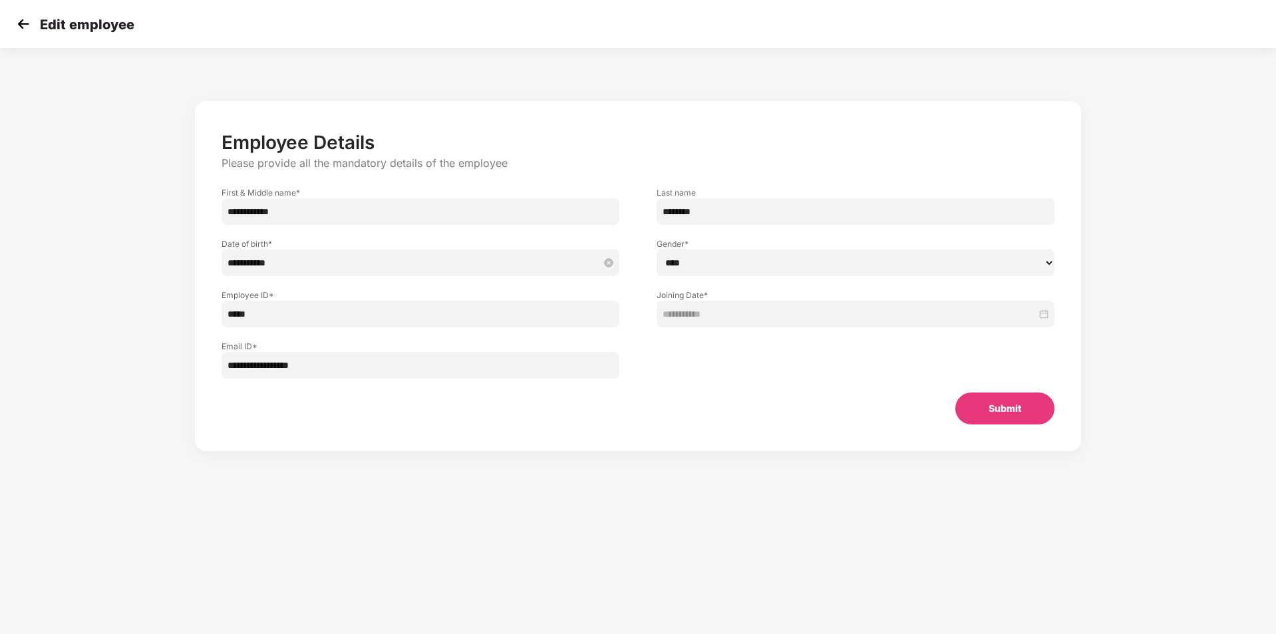
click at [290, 263] on input "**********" at bounding box center [413, 262] width 373 height 15
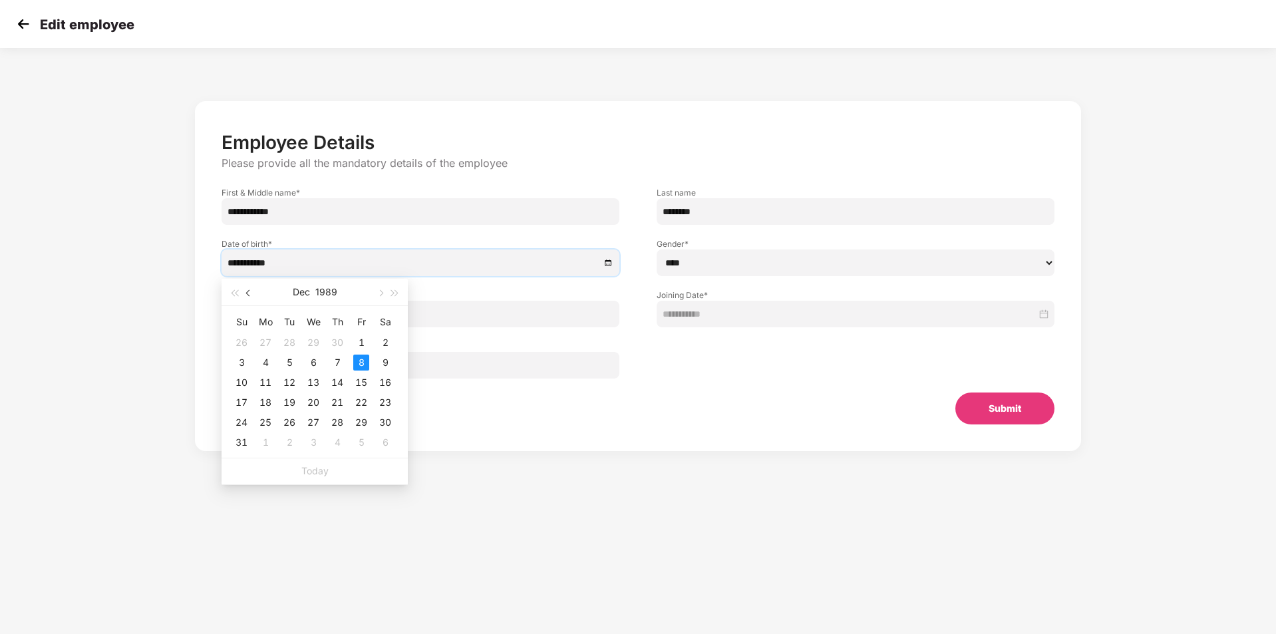
click at [249, 294] on span "button" at bounding box center [249, 293] width 7 height 7
click at [247, 294] on span "button" at bounding box center [249, 293] width 7 height 7
type input "**********"
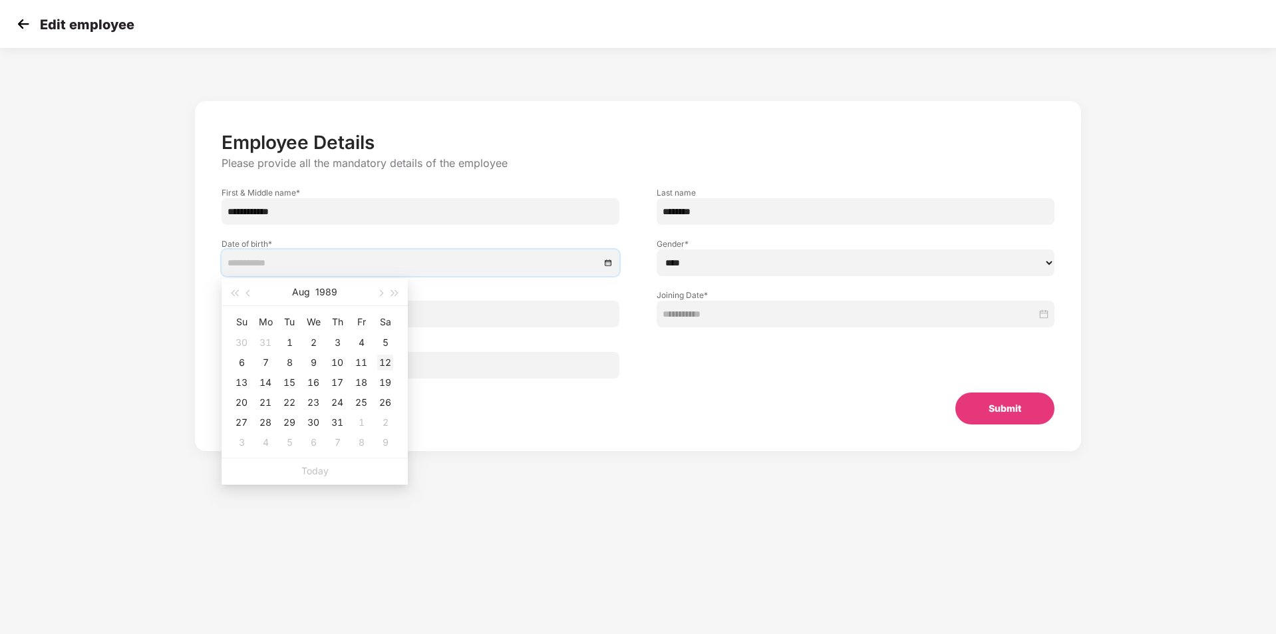
click at [385, 362] on div "12" at bounding box center [385, 363] width 16 height 16
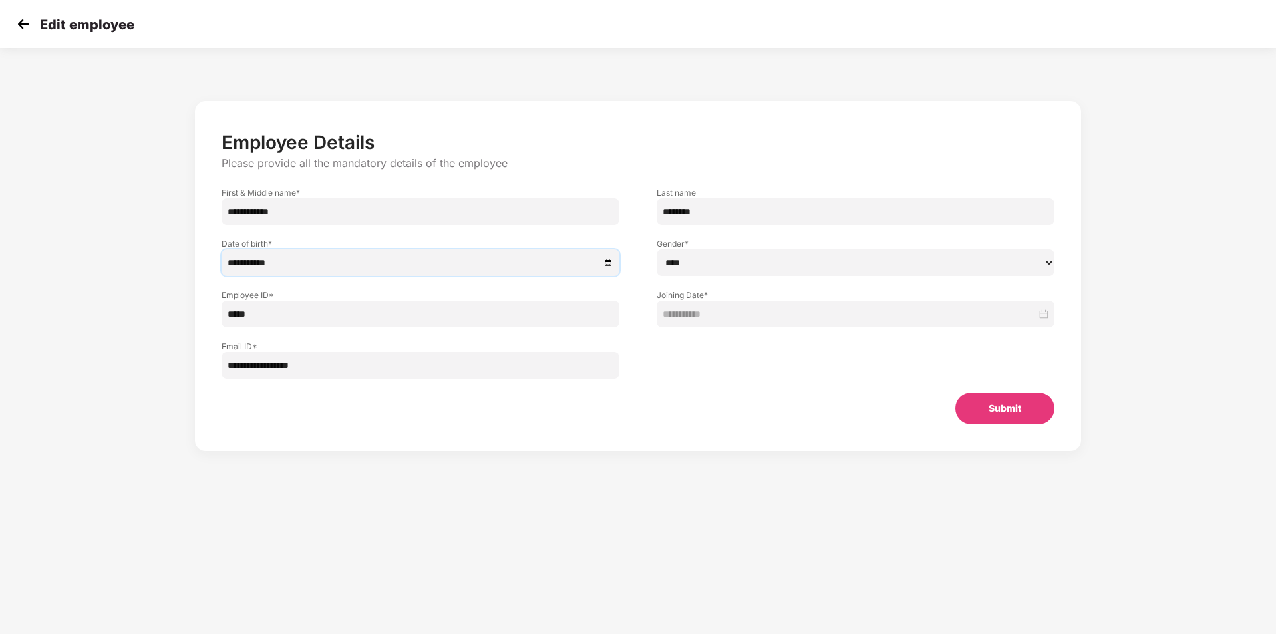
click at [708, 390] on div "**********" at bounding box center [638, 277] width 833 height 293
click at [741, 393] on div "Submit" at bounding box center [637, 408] width 875 height 32
click at [1023, 410] on button "Submit" at bounding box center [1004, 408] width 99 height 32
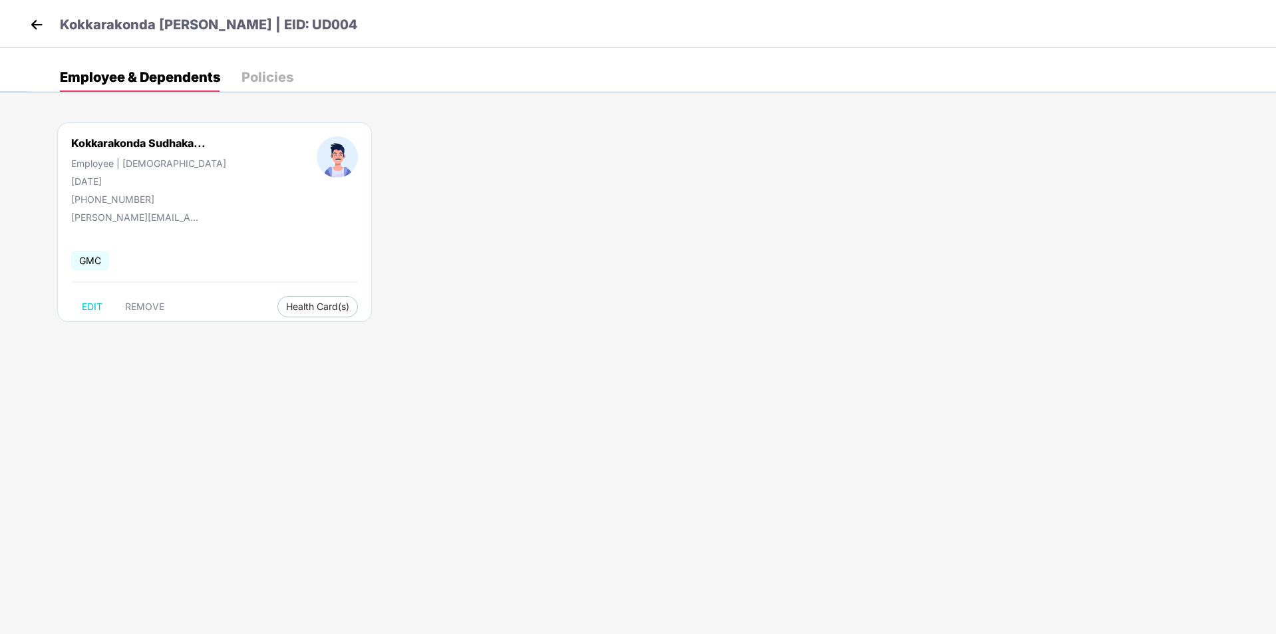
click at [39, 26] on img at bounding box center [37, 25] width 20 height 20
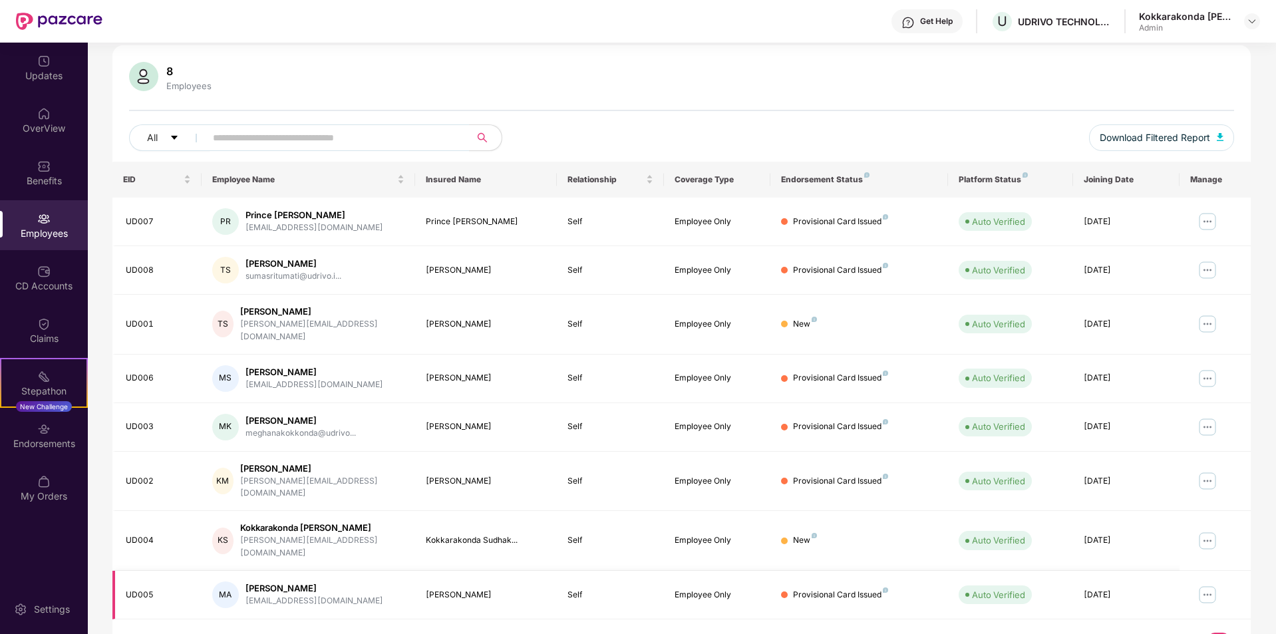
click at [1208, 584] on img at bounding box center [1207, 594] width 21 height 21
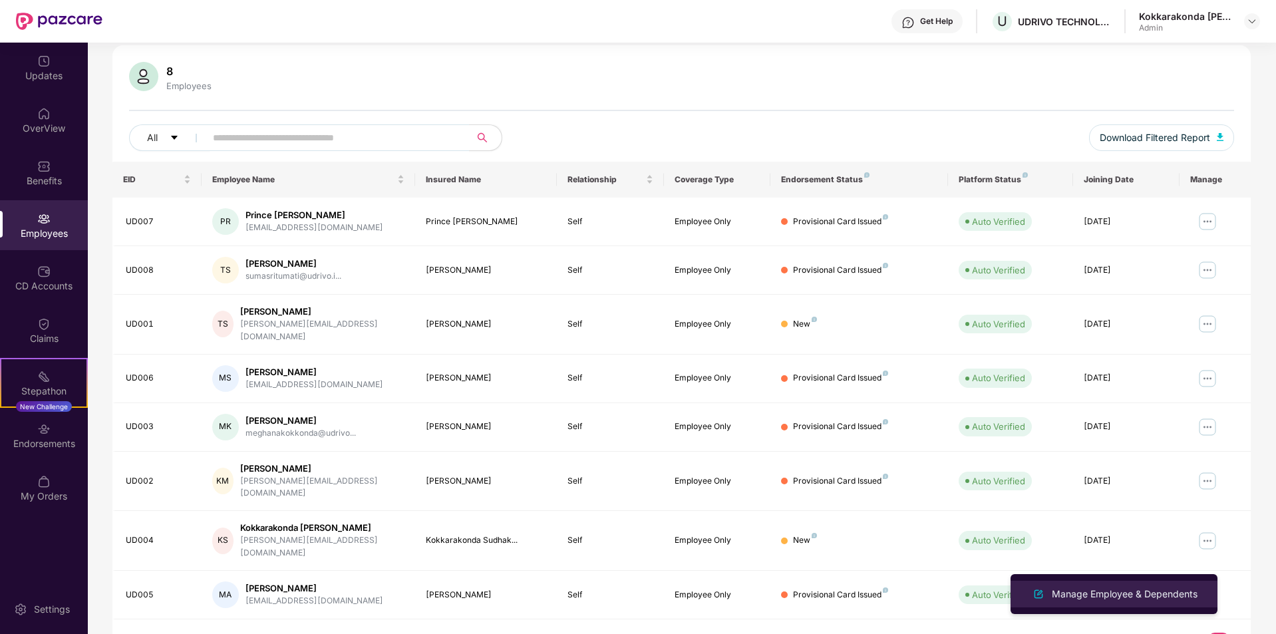
click at [1173, 585] on li "Manage Employee & Dependents" at bounding box center [1113, 594] width 207 height 27
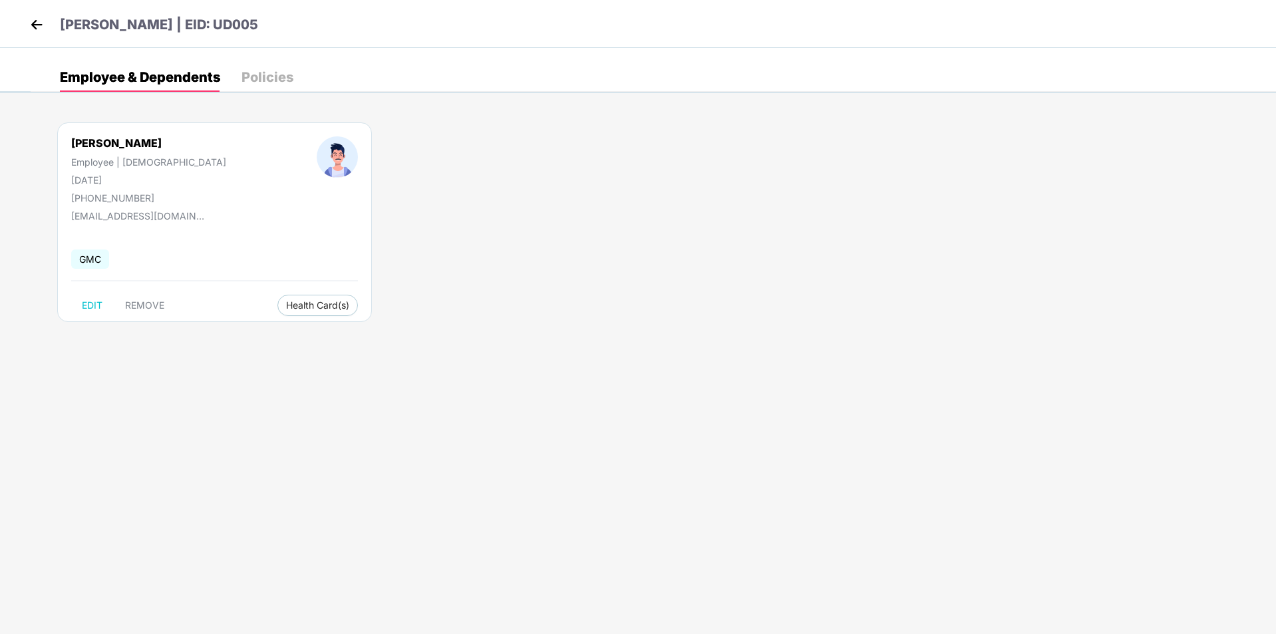
click at [460, 333] on div "[PERSON_NAME] Employee | [DEMOGRAPHIC_DATA] [DATE] [PHONE_NUMBER] [EMAIL_ADDRES…" at bounding box center [653, 228] width 1245 height 253
drag, startPoint x: 458, startPoint y: 382, endPoint x: 402, endPoint y: 351, distance: 64.0
click at [458, 382] on body "[PERSON_NAME] | EID: UD005 Employee & Dependents Policies [PERSON_NAME] Employe…" at bounding box center [638, 317] width 1276 height 634
click at [40, 28] on img at bounding box center [37, 25] width 20 height 20
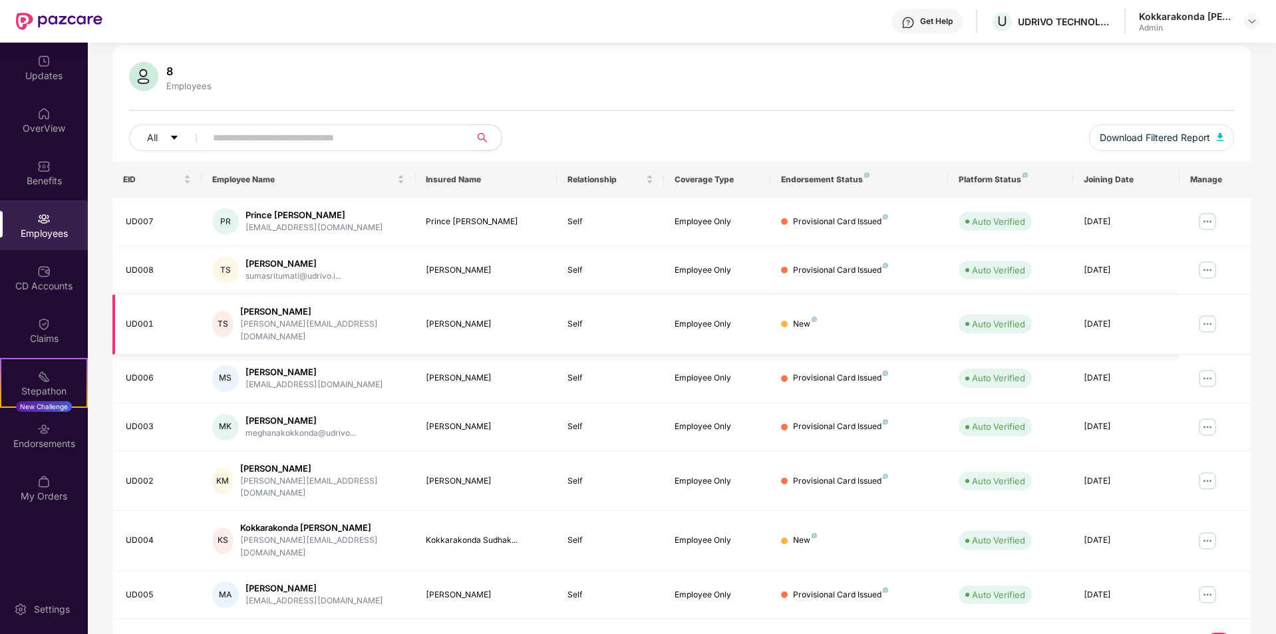
click at [1207, 320] on img at bounding box center [1207, 323] width 21 height 21
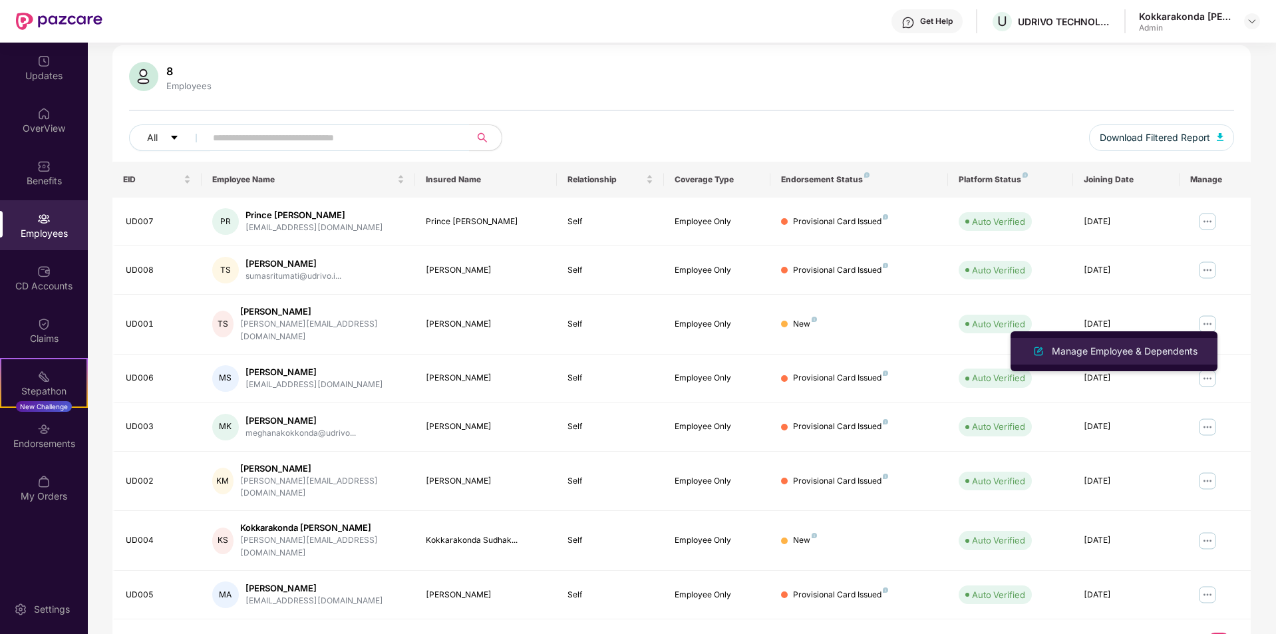
click at [1145, 355] on div "Manage Employee & Dependents" at bounding box center [1124, 351] width 151 height 15
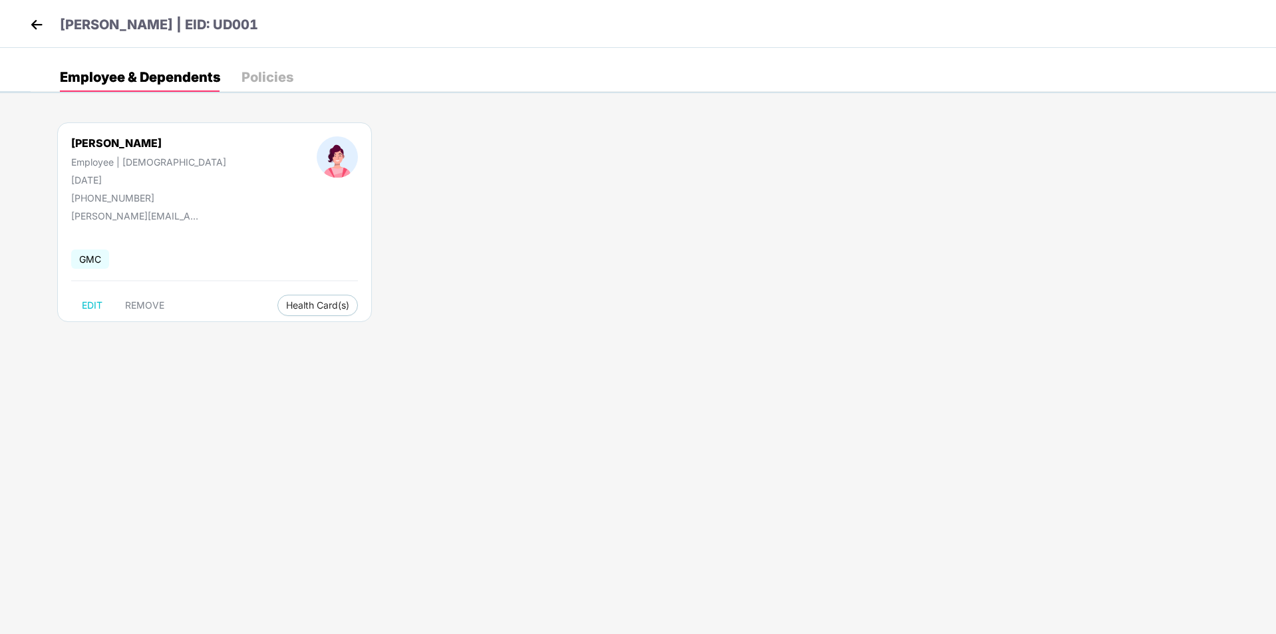
click at [37, 26] on img at bounding box center [37, 25] width 20 height 20
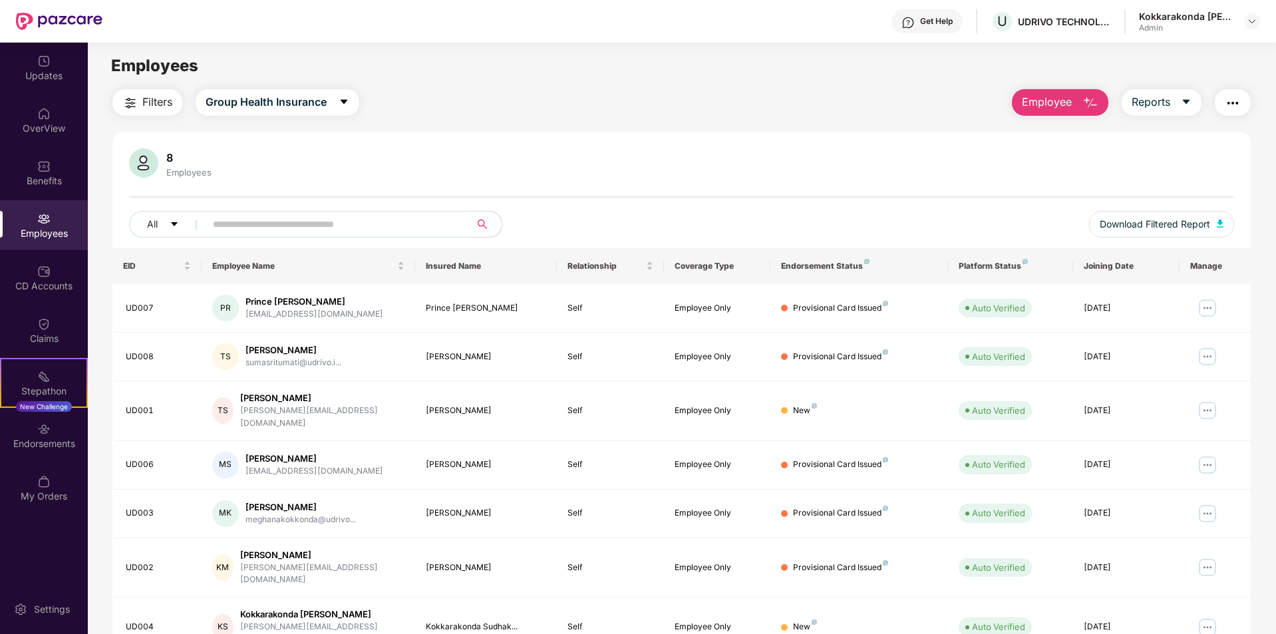
click at [898, 99] on div "Filters Group Health Insurance Employee Reports" at bounding box center [681, 102] width 1138 height 27
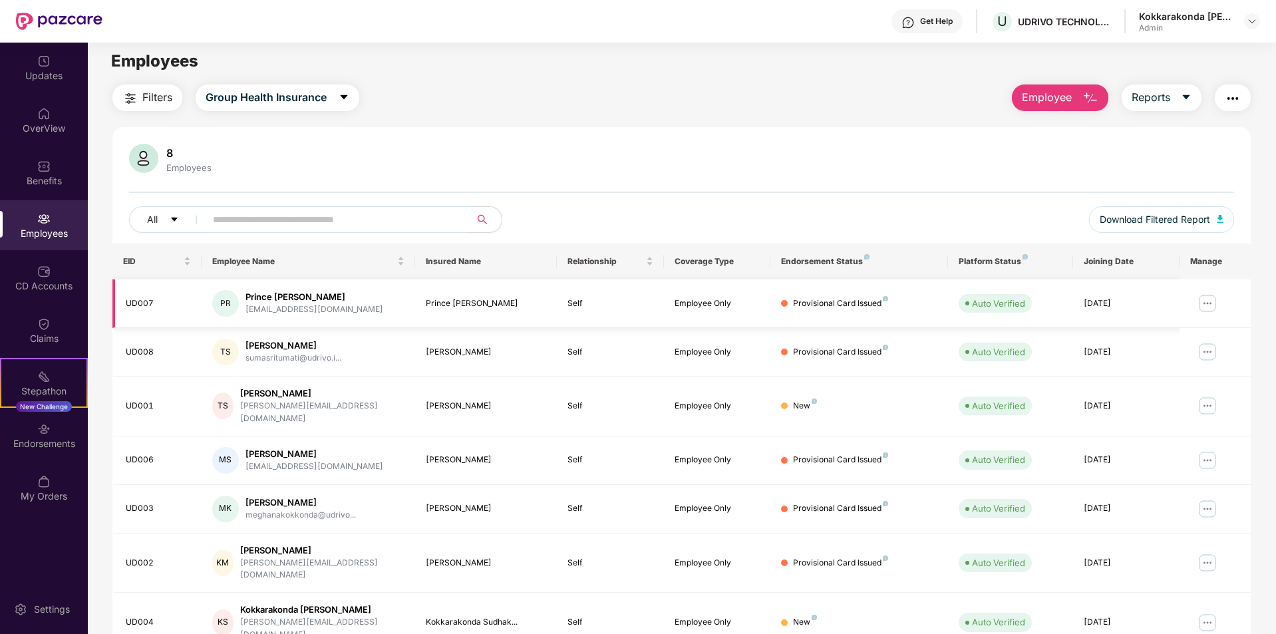
scroll to position [0, 0]
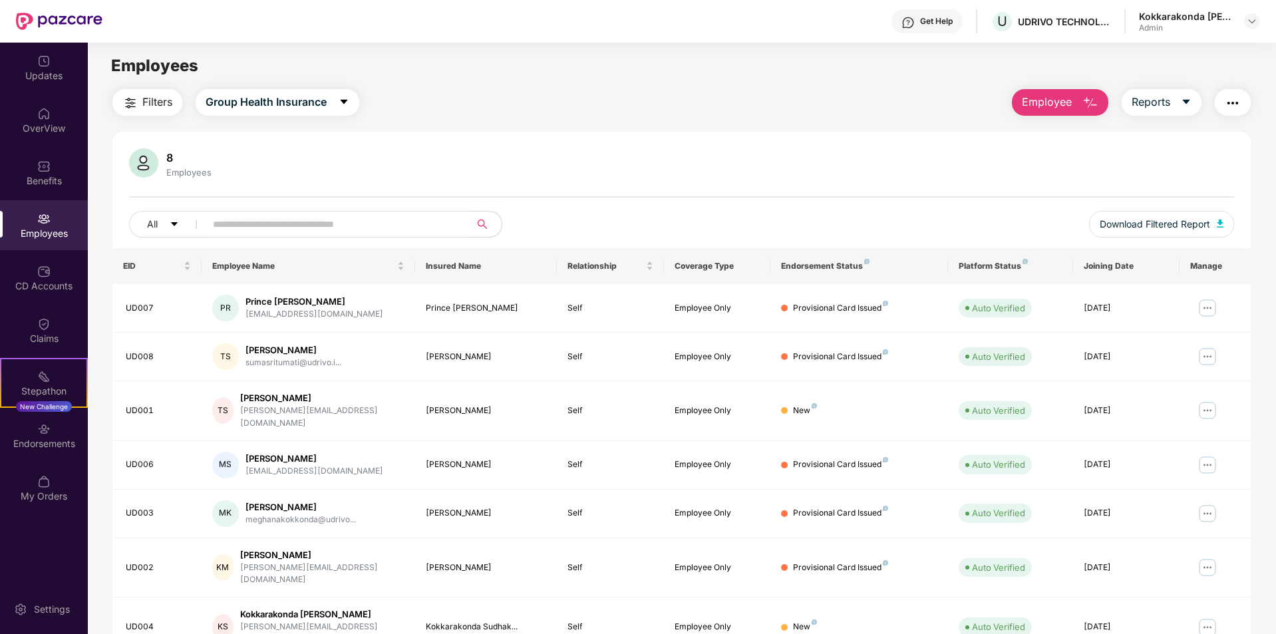
click at [723, 40] on div "Get Help U UDRIVO TECHNOLOGIES PRIVATE LIMITED [GEOGRAPHIC_DATA] [PERSON_NAME] …" at bounding box center [680, 21] width 1157 height 43
click at [657, 20] on div "Get Help U UDRIVO TECHNOLOGIES PRIVATE LIMITED [GEOGRAPHIC_DATA] [PERSON_NAME] …" at bounding box center [680, 21] width 1157 height 43
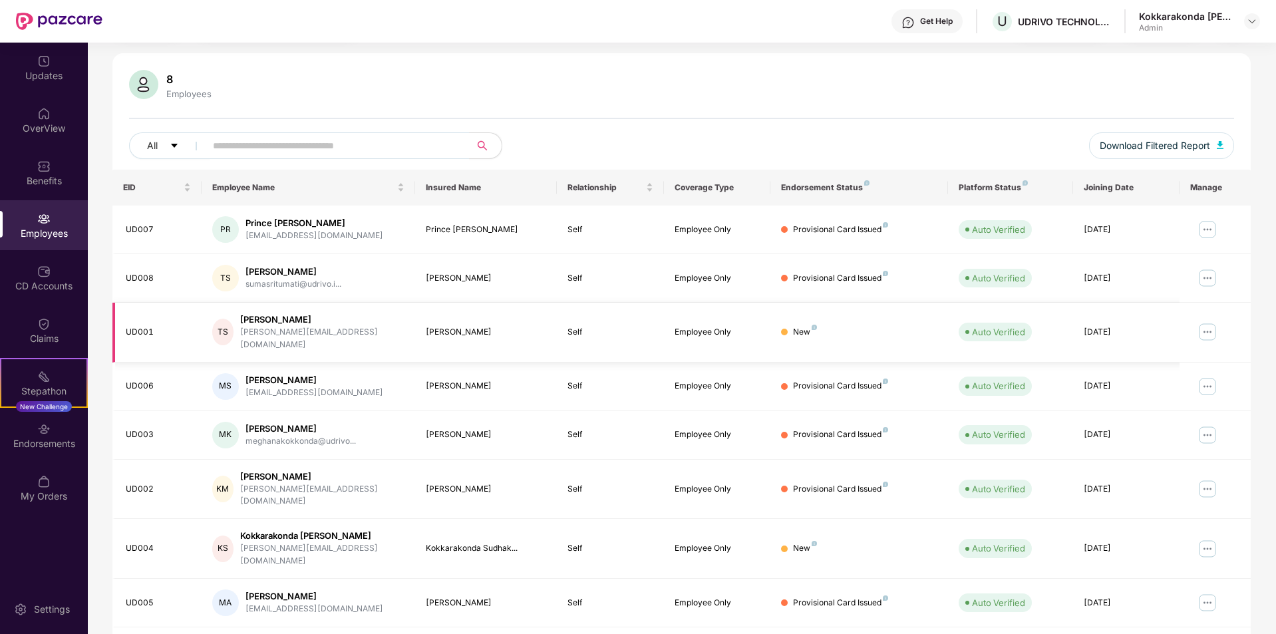
scroll to position [86, 0]
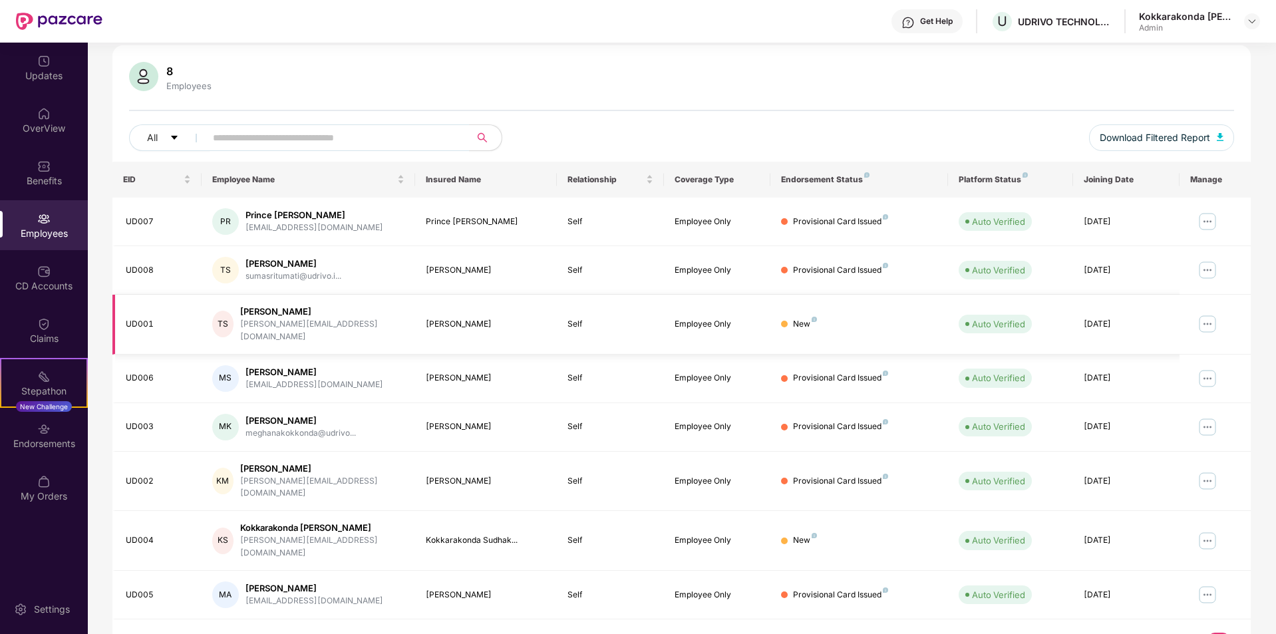
click at [816, 309] on td "New" at bounding box center [859, 325] width 178 height 60
click at [809, 324] on div "New" at bounding box center [805, 324] width 24 height 13
click at [1206, 225] on img at bounding box center [1207, 221] width 21 height 21
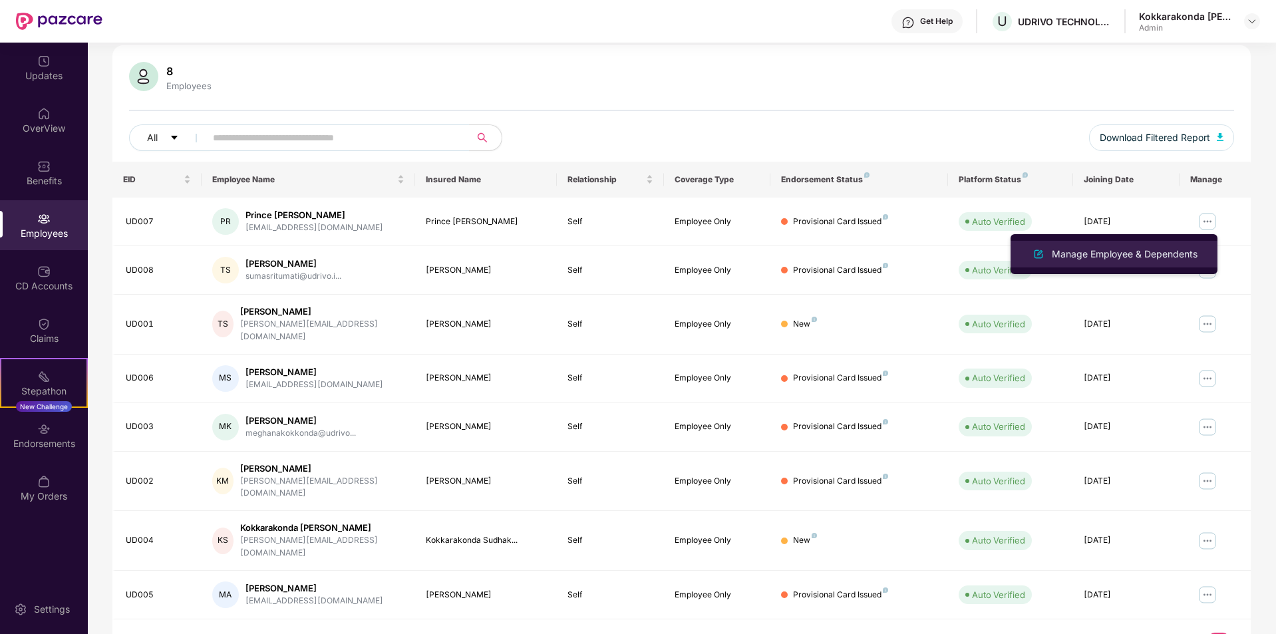
click at [1134, 248] on div "Manage Employee & Dependents" at bounding box center [1124, 254] width 151 height 15
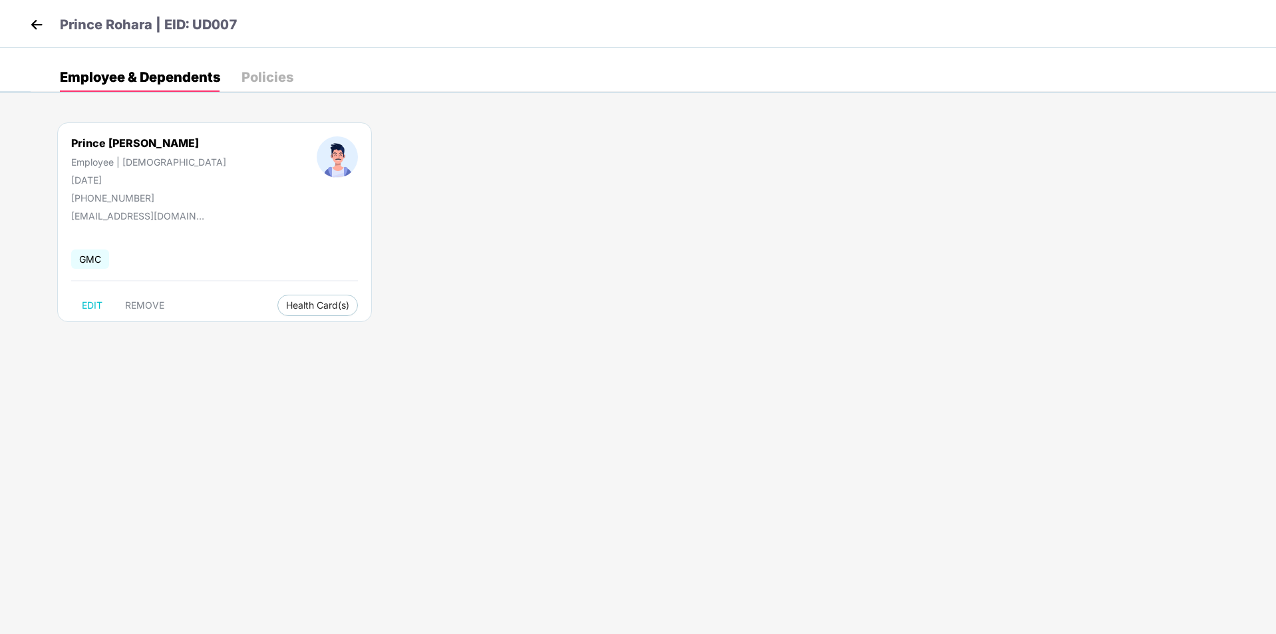
click at [272, 86] on div "Policies" at bounding box center [267, 77] width 52 height 29
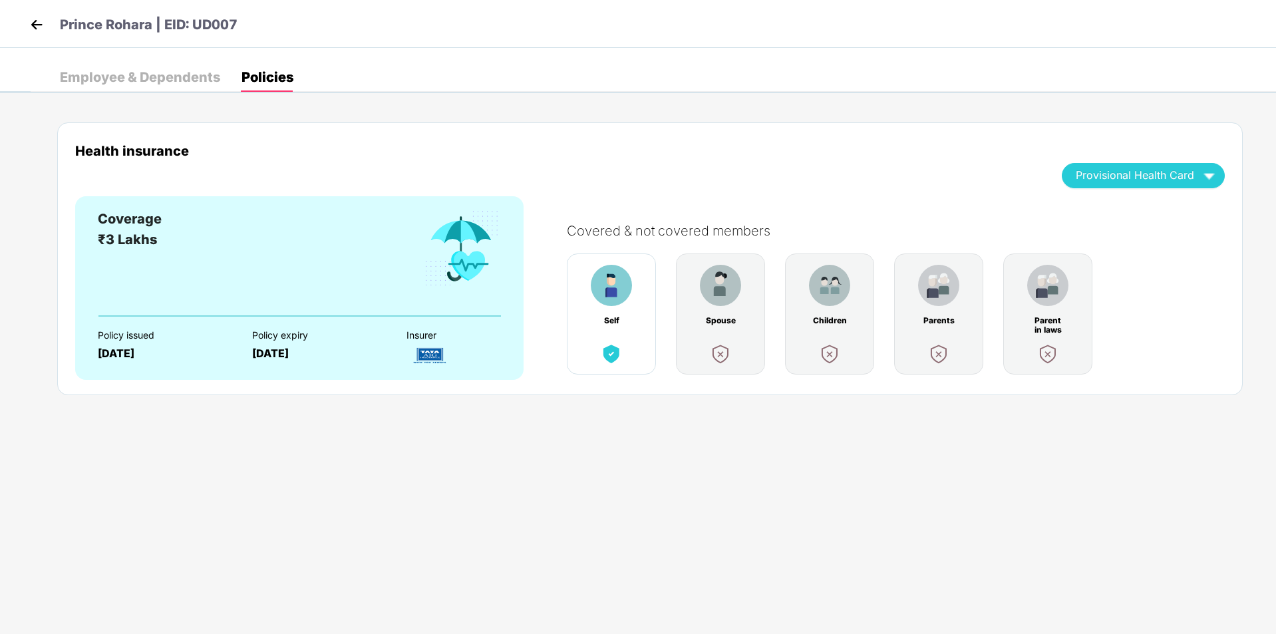
click at [467, 401] on div "Health insurance Provisional Health Card Coverage ₹3 Lakhs Policy issued [DATE]…" at bounding box center [649, 257] width 1185 height 297
click at [499, 444] on body "Prince [PERSON_NAME] | EID: UD007 Employee & Dependents Policies Prince [PERSON…" at bounding box center [638, 317] width 1276 height 634
click at [1206, 176] on img "button" at bounding box center [1208, 175] width 23 height 23
click at [984, 459] on body "Prince [PERSON_NAME] | EID: UD007 Employee & Dependents Policies Prince [PERSON…" at bounding box center [638, 317] width 1276 height 634
click at [979, 487] on body "Prince [PERSON_NAME] | EID: UD007 Employee & Dependents Policies Prince [PERSON…" at bounding box center [638, 317] width 1276 height 634
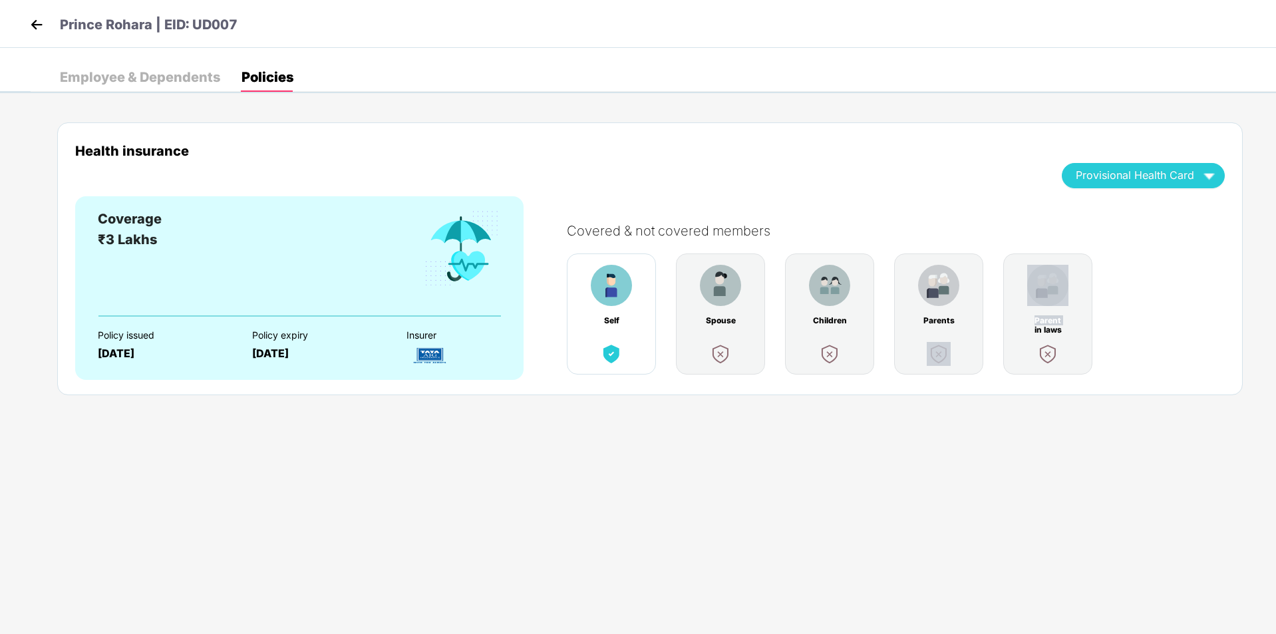
click at [980, 487] on body "Prince [PERSON_NAME] | EID: UD007 Employee & Dependents Policies Prince [PERSON…" at bounding box center [638, 317] width 1276 height 634
click at [425, 132] on div "Health insurance Provisional Health Card Coverage ₹3 Lakhs Policy issued [DATE]…" at bounding box center [649, 258] width 1185 height 273
click at [831, 116] on div "Health insurance Provisional Health Card Coverage ₹3 Lakhs Policy issued [DATE]…" at bounding box center [649, 257] width 1185 height 297
click at [92, 75] on div "Employee & Dependents" at bounding box center [140, 77] width 160 height 13
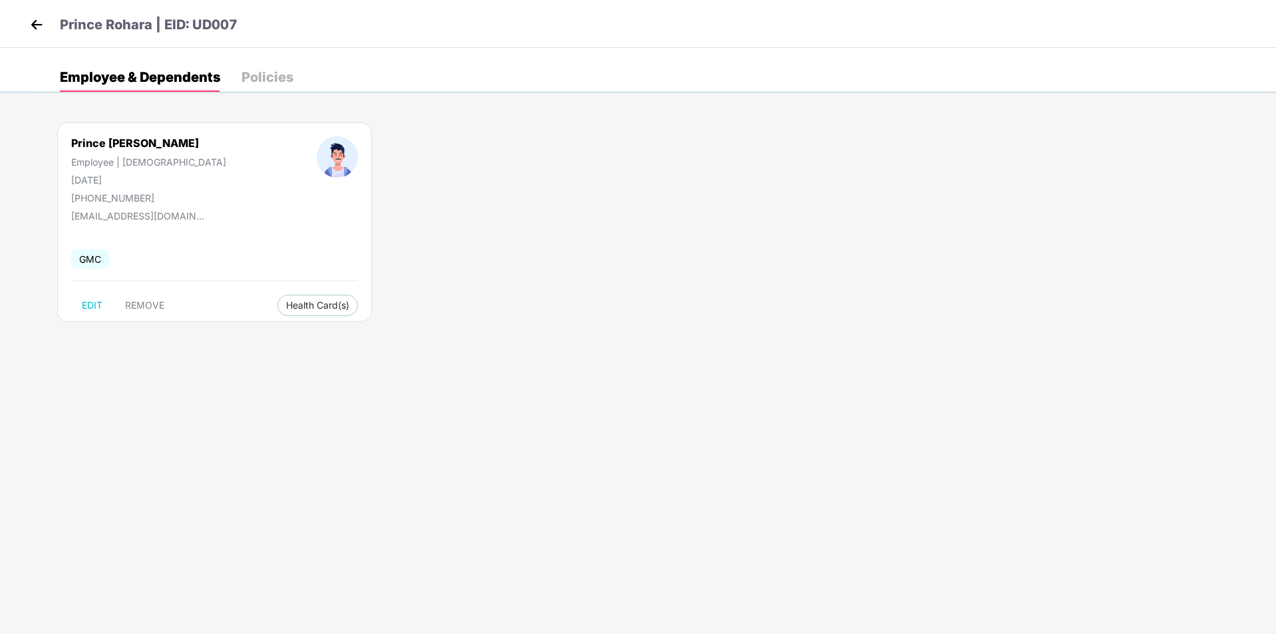
click at [265, 79] on div "Policies" at bounding box center [267, 77] width 52 height 13
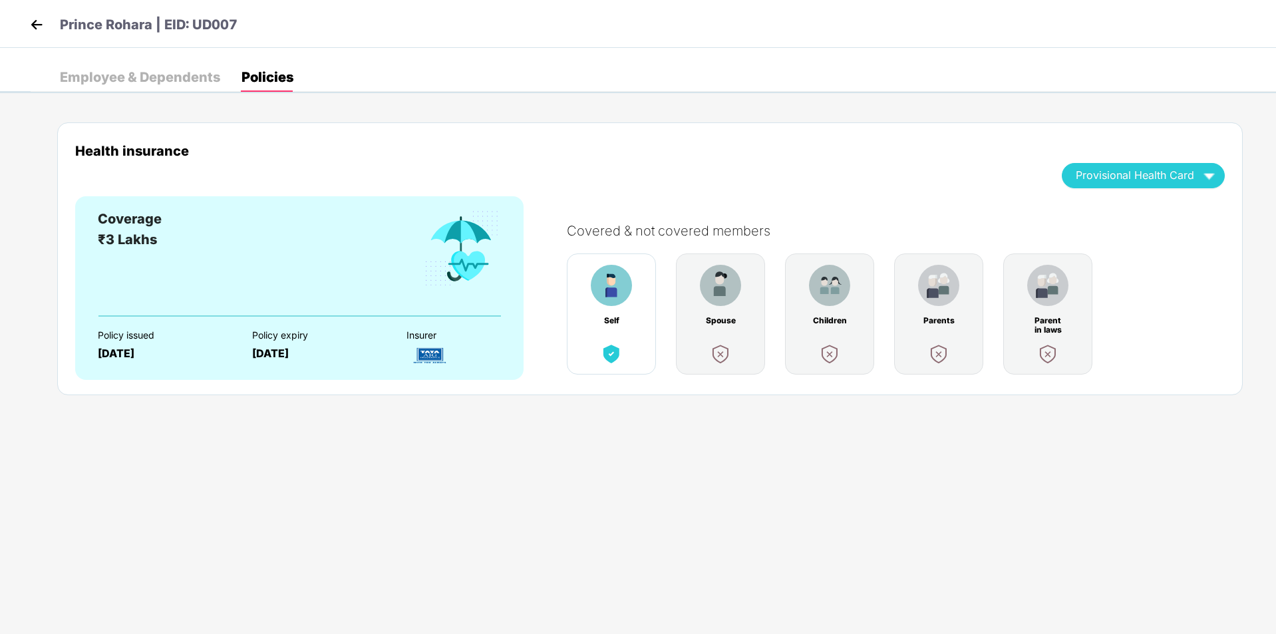
click at [177, 73] on div "Employee & Dependents" at bounding box center [140, 77] width 160 height 13
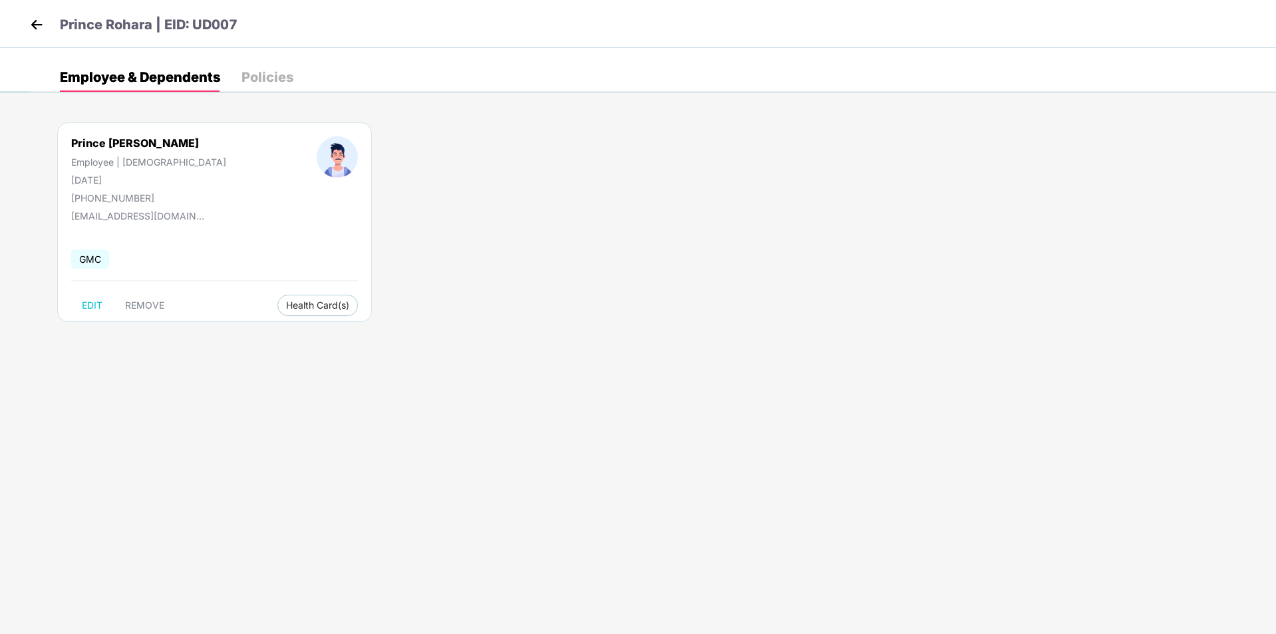
click at [33, 27] on img at bounding box center [37, 25] width 20 height 20
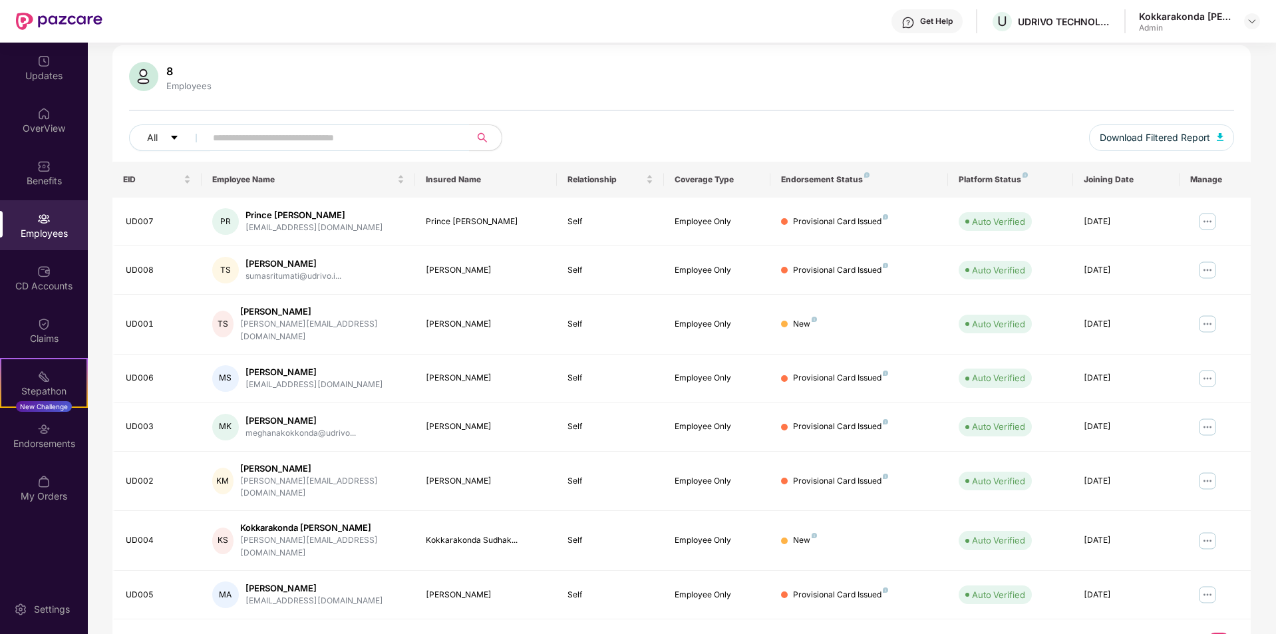
click at [935, 23] on div "Get Help" at bounding box center [936, 21] width 33 height 11
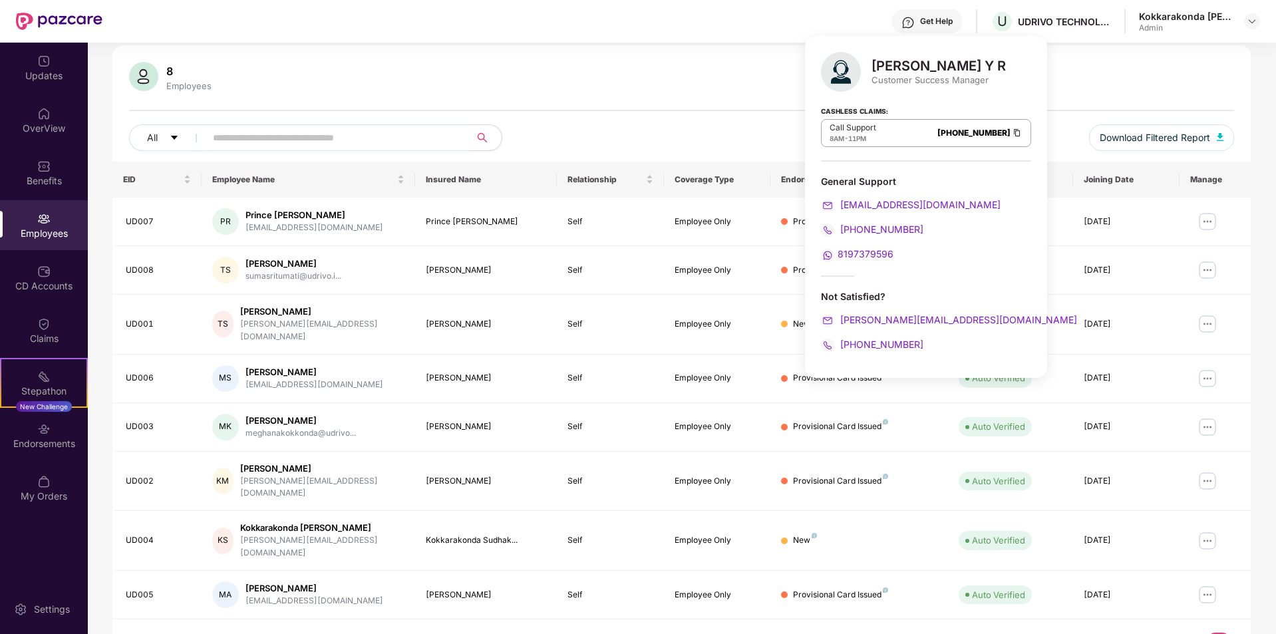
scroll to position [20, 0]
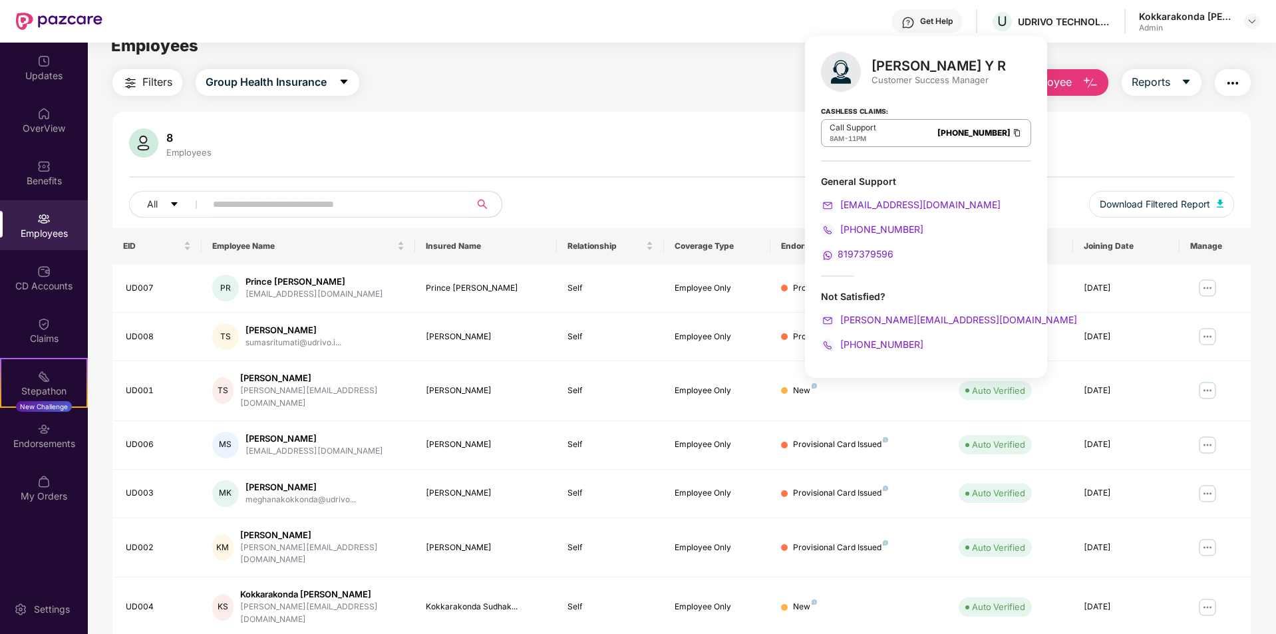
click at [574, 63] on main "Employees Filters Group Health Insurance Employee Reports 8 Employees All Downl…" at bounding box center [681, 340] width 1187 height 634
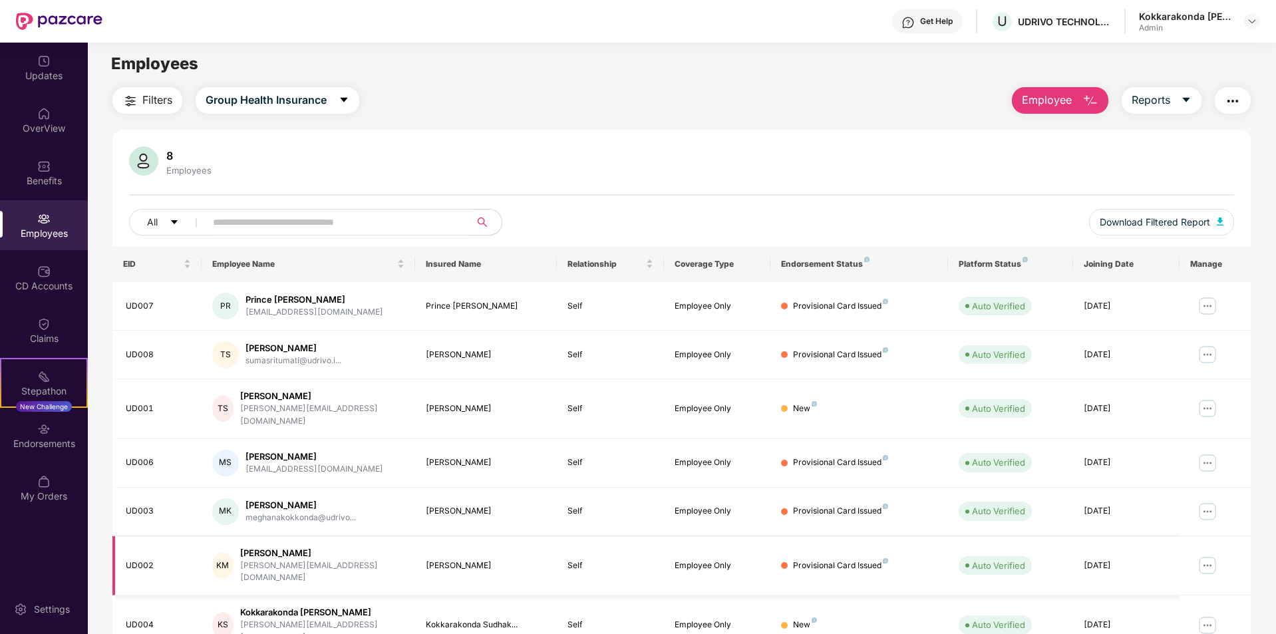
scroll to position [0, 0]
click at [1195, 102] on button "Reports" at bounding box center [1161, 102] width 80 height 27
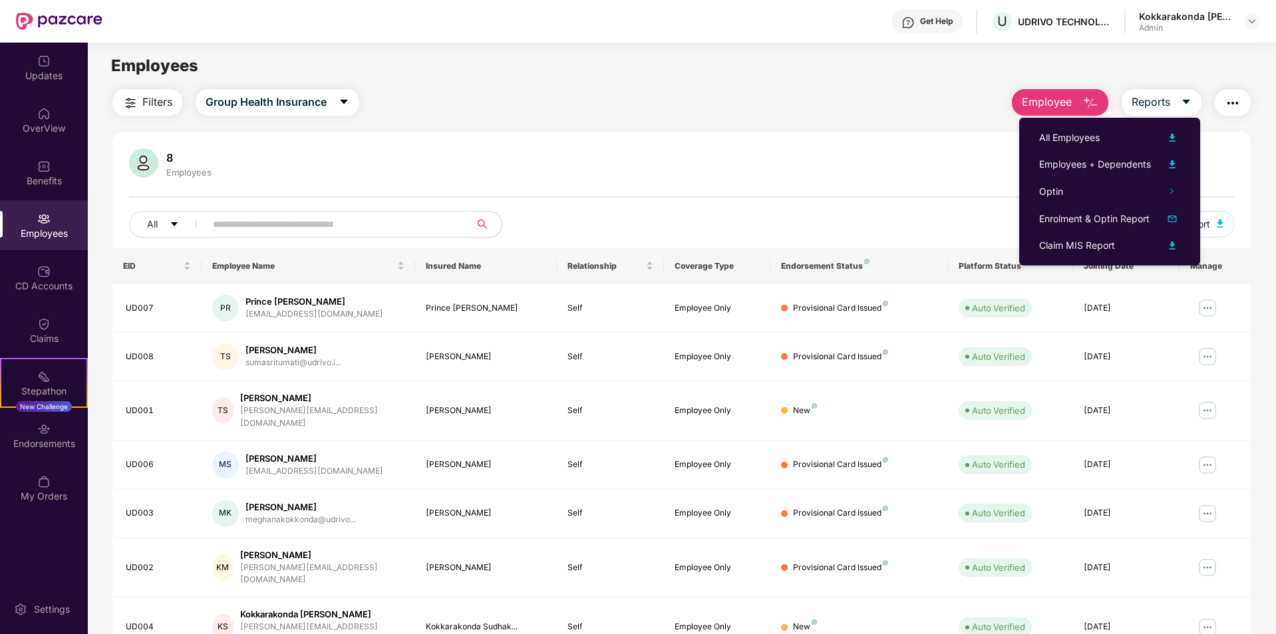
click at [948, 92] on div "Filters Group Health Insurance Employee Reports" at bounding box center [681, 102] width 1138 height 27
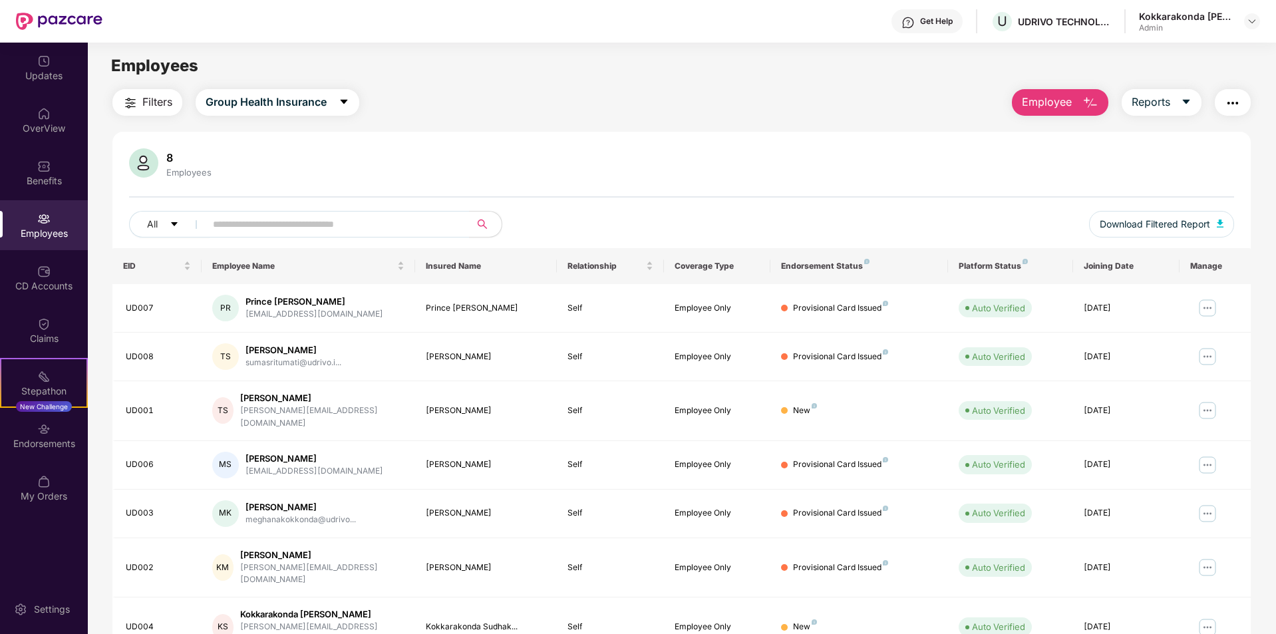
click at [951, 99] on div "Filters Group Health Insurance Employee Reports" at bounding box center [681, 102] width 1138 height 27
